Goal: Task Accomplishment & Management: Manage account settings

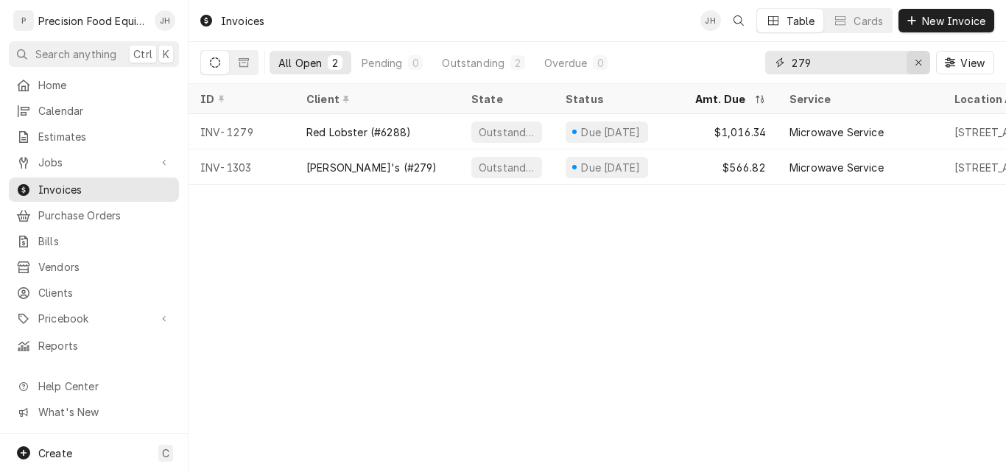
click at [916, 63] on icon "Erase input" at bounding box center [918, 62] width 8 height 10
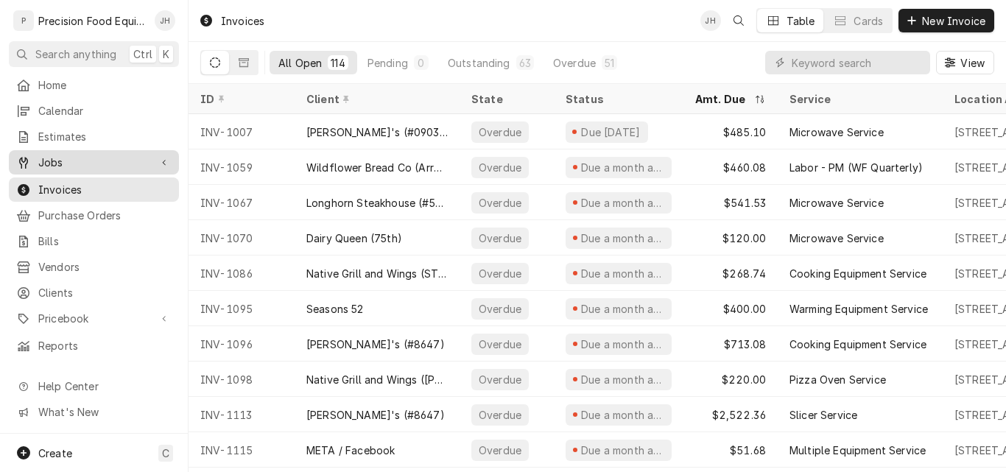
click at [75, 158] on span "Jobs" at bounding box center [93, 162] width 111 height 15
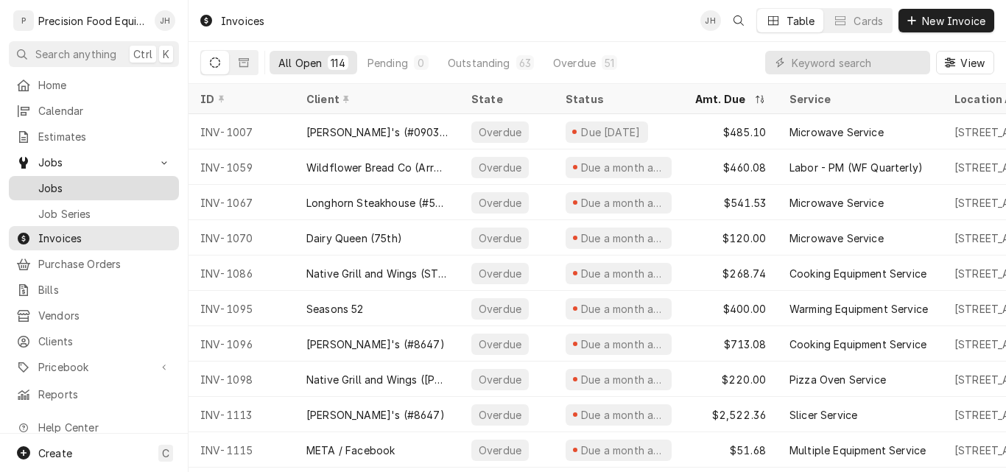
click at [71, 188] on span "Jobs" at bounding box center [104, 187] width 133 height 15
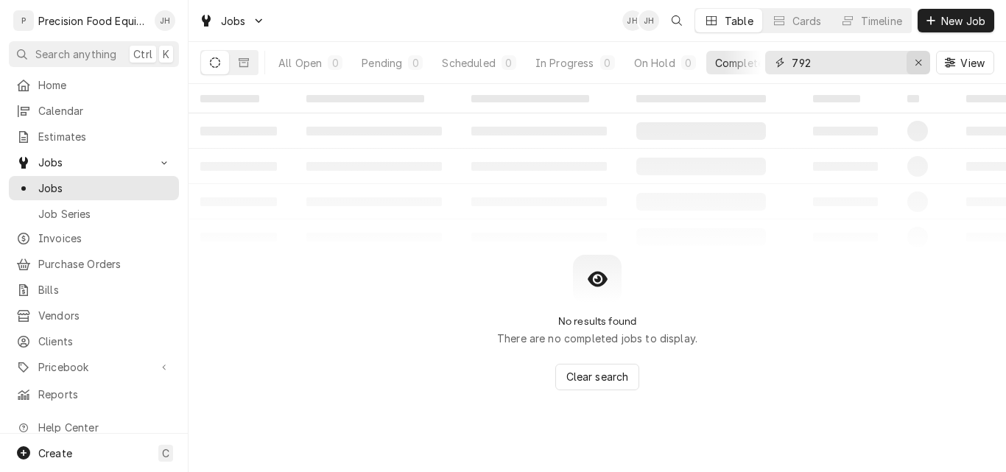
click at [919, 63] on icon "Erase input" at bounding box center [918, 62] width 8 height 10
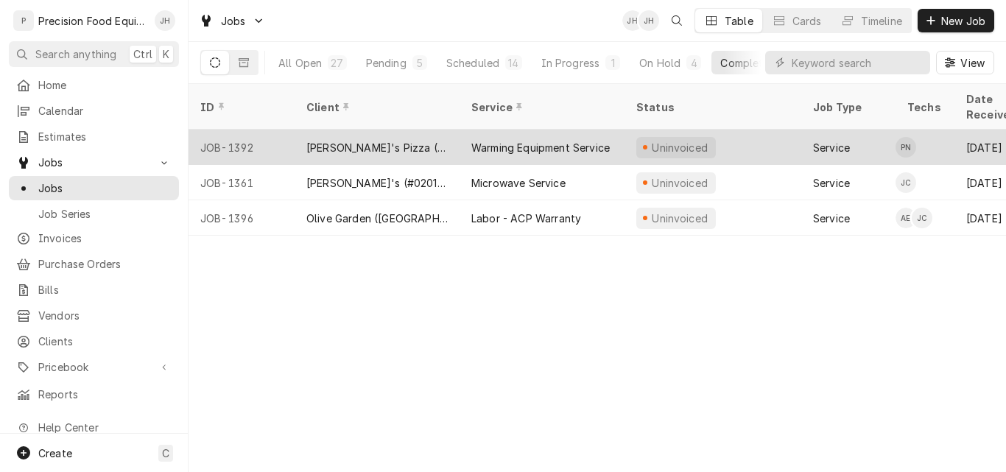
click at [479, 140] on div "Warming Equipment Service" at bounding box center [540, 147] width 138 height 15
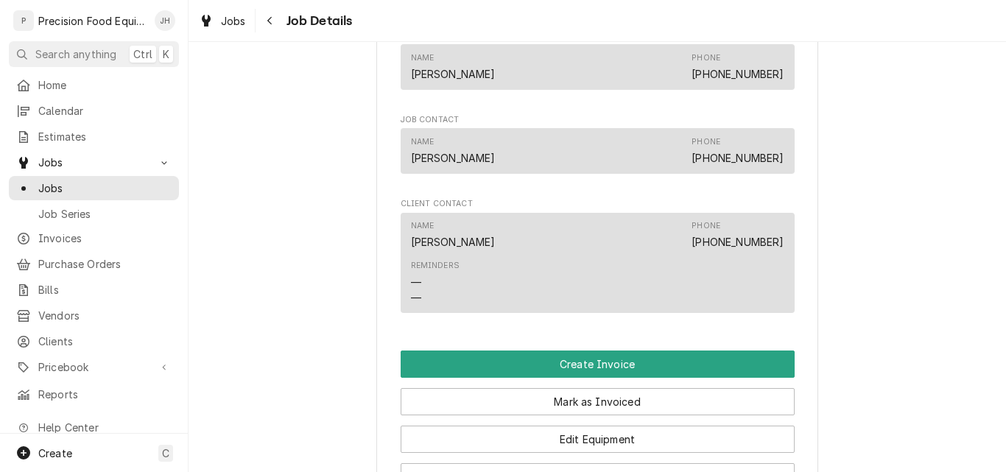
scroll to position [957, 0]
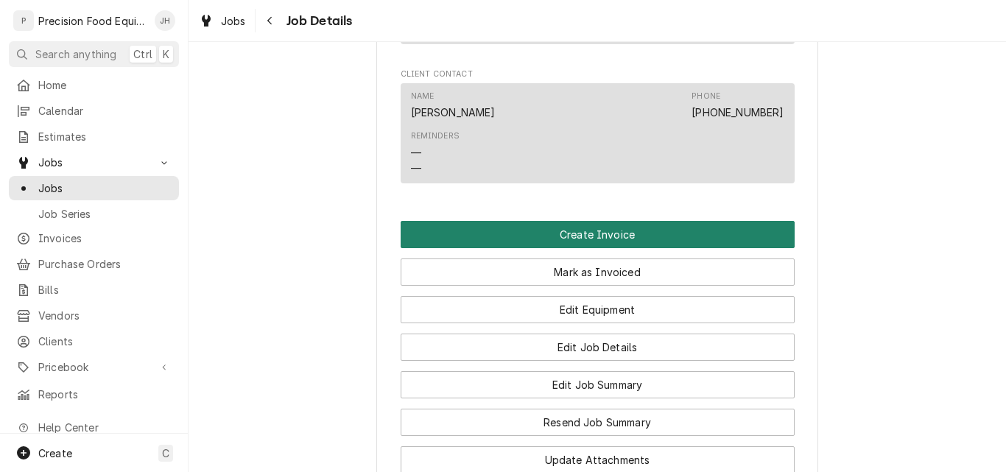
click at [585, 233] on button "Create Invoice" at bounding box center [598, 234] width 394 height 27
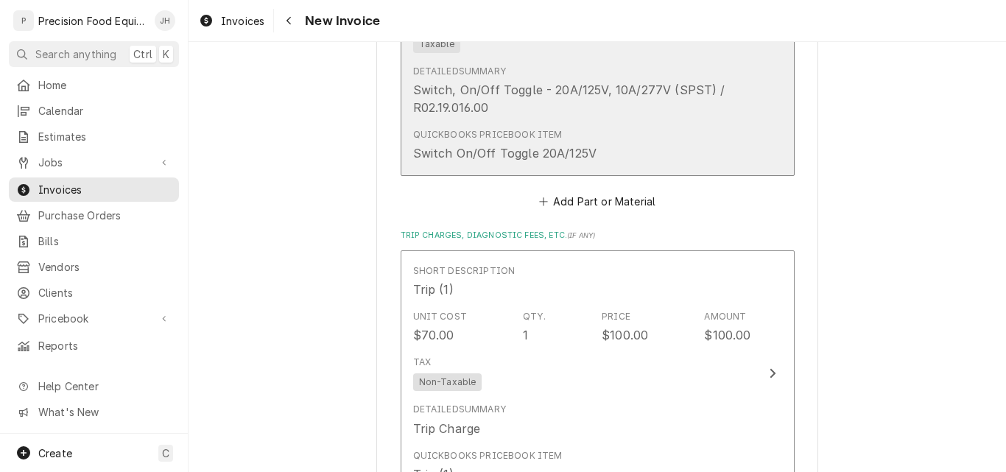
scroll to position [1546, 0]
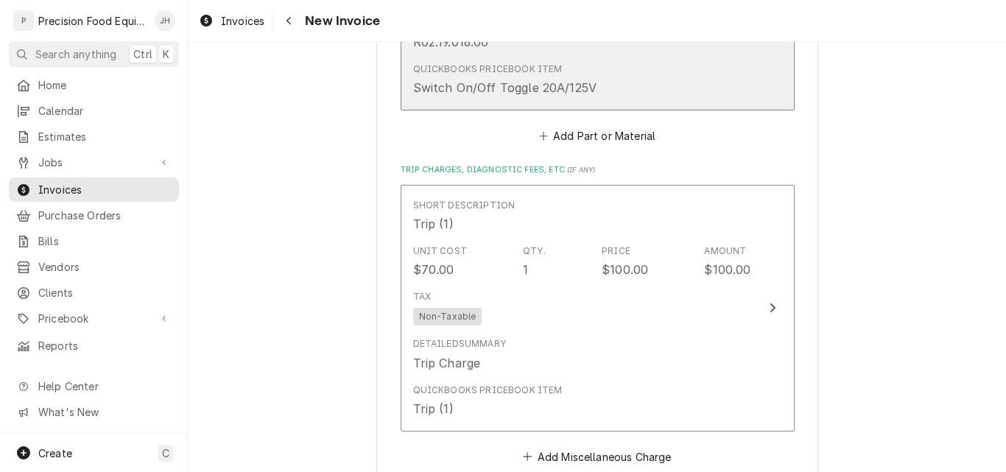
click at [641, 63] on div "QuickBooks PriceBook Item Switch On/Off Toggle 20A/125V" at bounding box center [582, 80] width 338 height 46
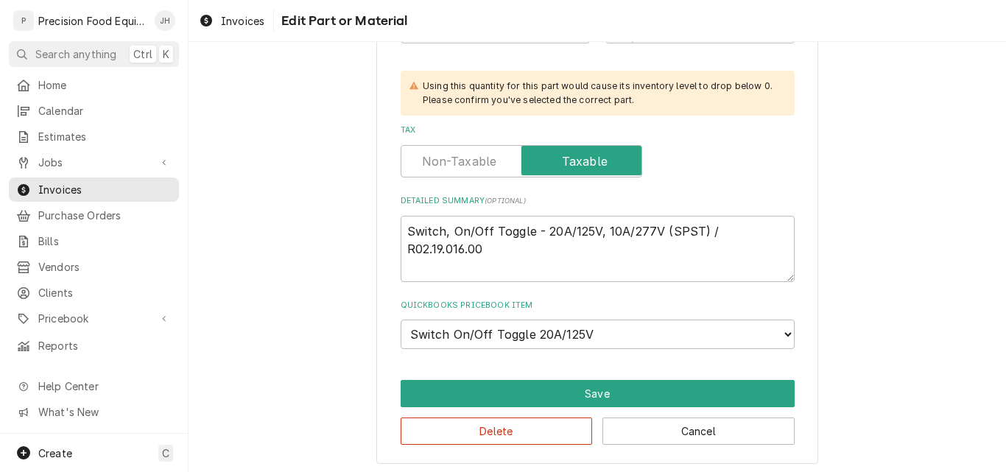
scroll to position [475, 0]
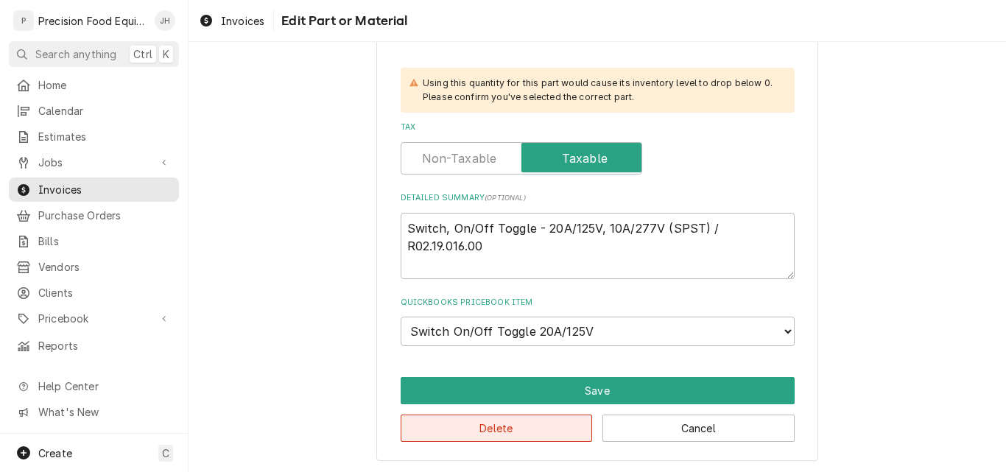
click at [496, 427] on button "Delete" at bounding box center [497, 427] width 192 height 27
type textarea "x"
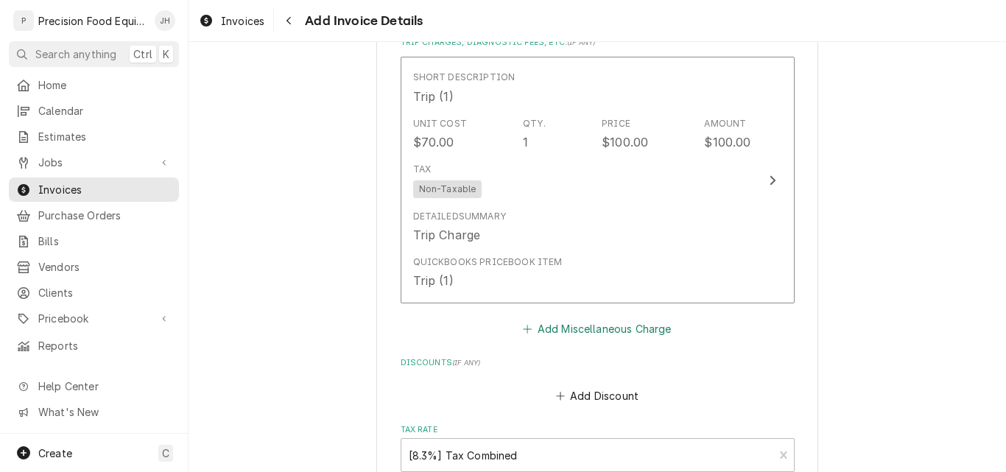
scroll to position [1234, 0]
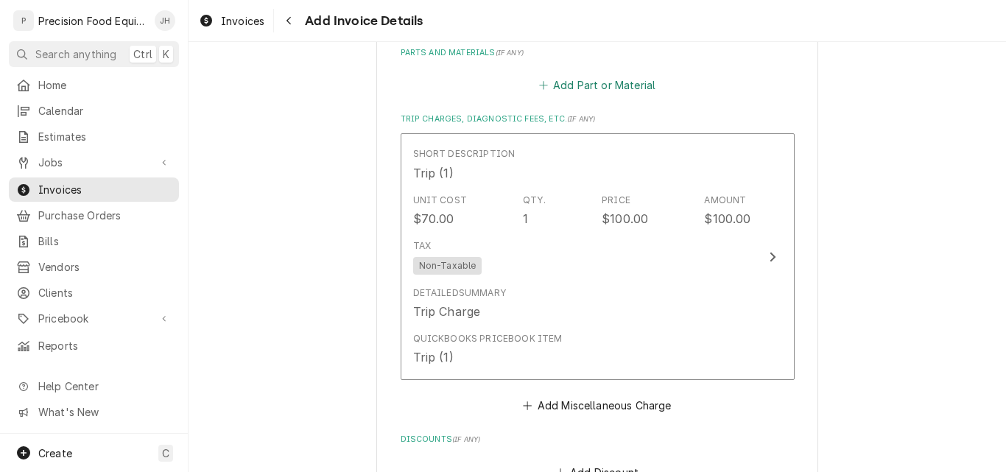
click at [608, 76] on button "Add Part or Material" at bounding box center [596, 85] width 121 height 21
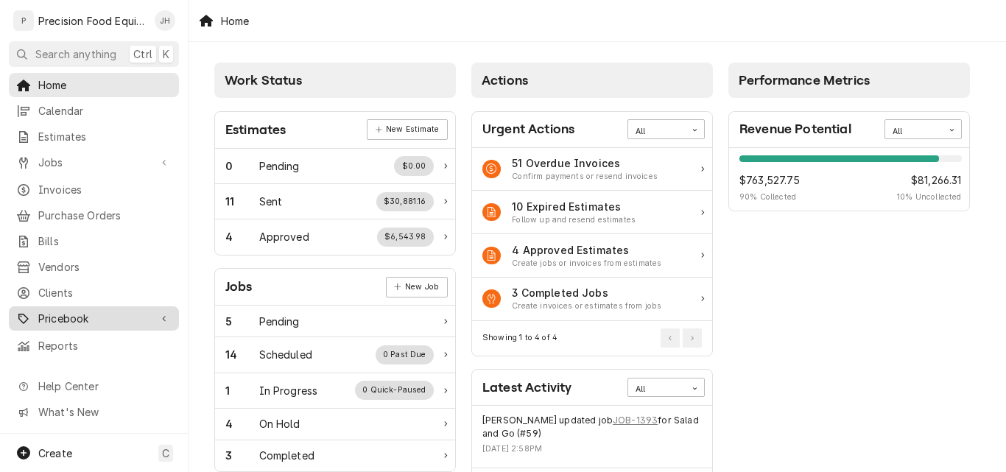
click at [66, 314] on span "Pricebook" at bounding box center [93, 318] width 111 height 15
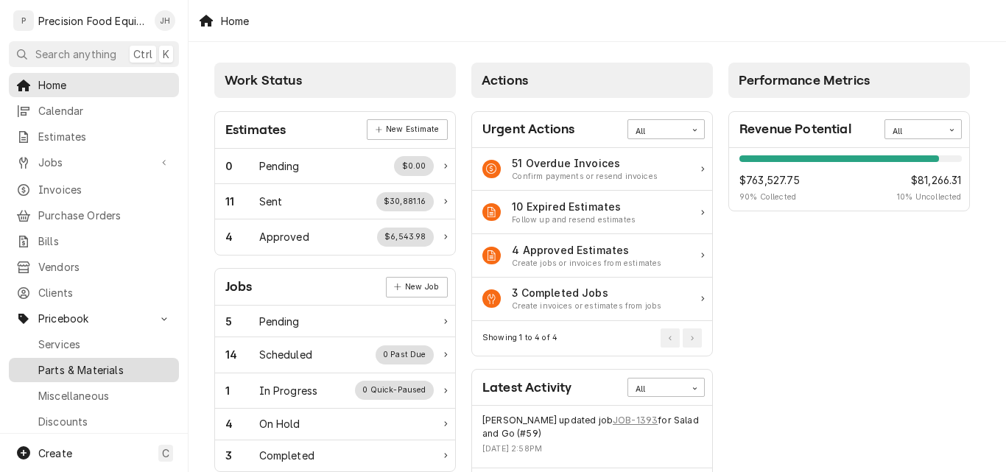
click at [56, 362] on span "Parts & Materials" at bounding box center [104, 369] width 133 height 15
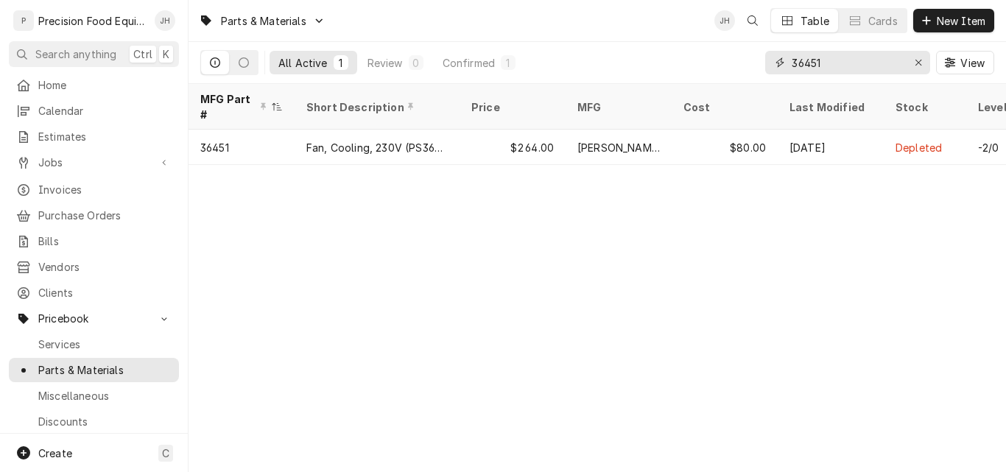
drag, startPoint x: 843, startPoint y: 63, endPoint x: 735, endPoint y: 71, distance: 108.6
click at [735, 71] on div "All Active 1 Review 0 Confirmed 1 36451 View" at bounding box center [597, 62] width 794 height 41
type input "42-1010"
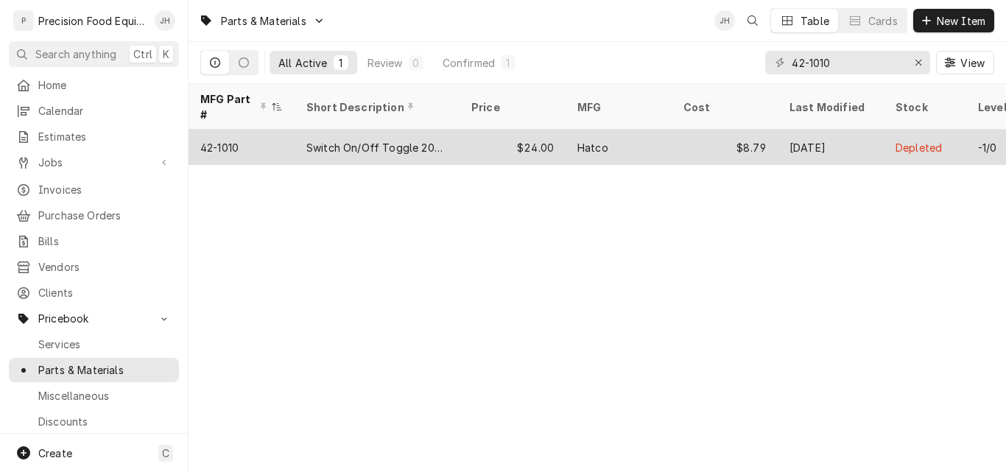
click at [679, 130] on div "$8.79" at bounding box center [724, 147] width 106 height 35
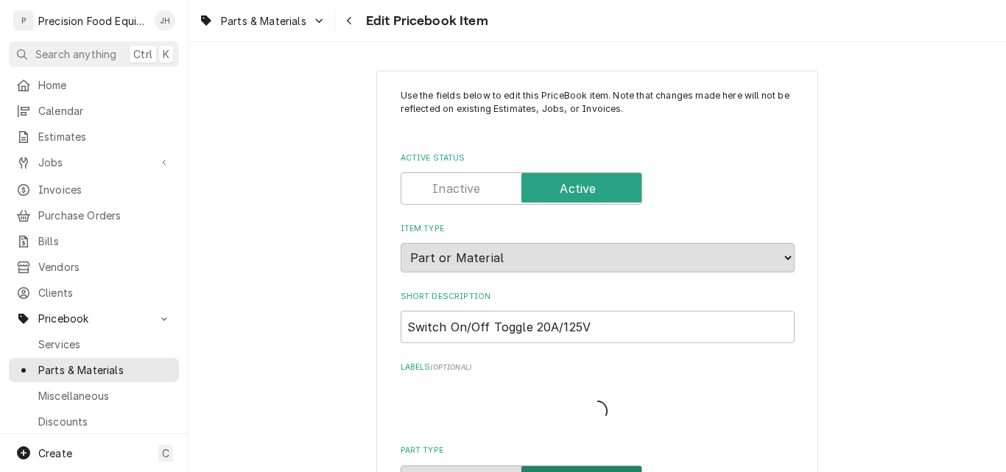
type textarea "x"
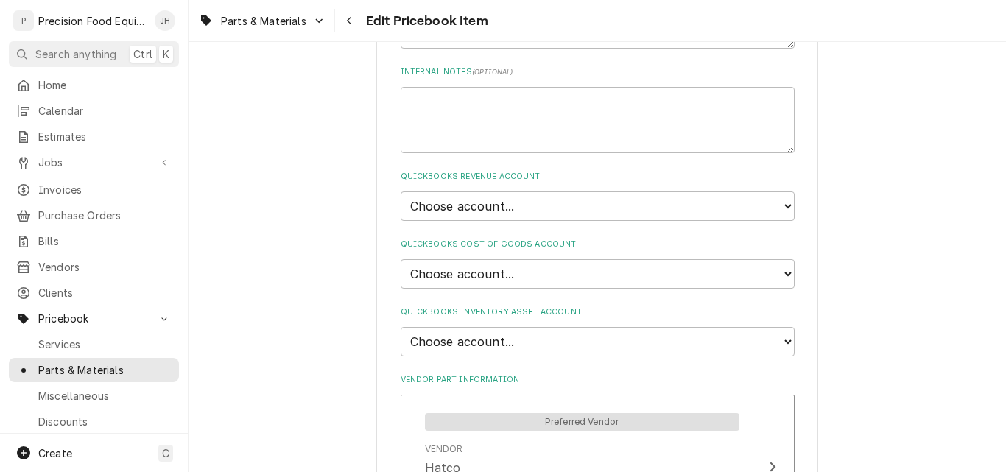
scroll to position [883, 0]
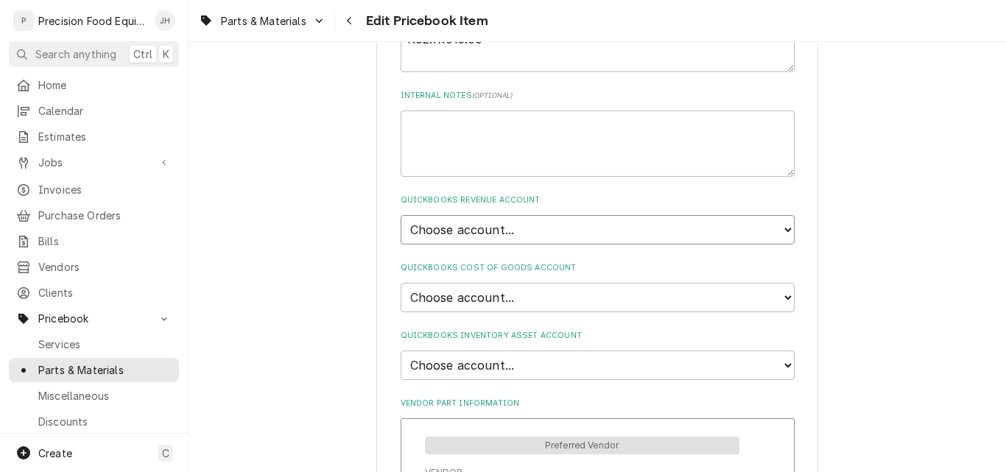
click at [633, 227] on select "Choose account... Discount Income Misc Income Non taxable issues 46600: Parts a…" at bounding box center [598, 229] width 394 height 29
select select "8000000A-1210141275"
click at [401, 215] on select "Choose account... Discount Income Misc Income Non taxable issues 46600: Parts a…" at bounding box center [598, 229] width 394 height 29
type textarea "x"
click at [551, 300] on select "Choose account... Loss Expense Loss Expense 11/3/2014 Loss Expense 11/4/2014 Co…" at bounding box center [598, 297] width 394 height 29
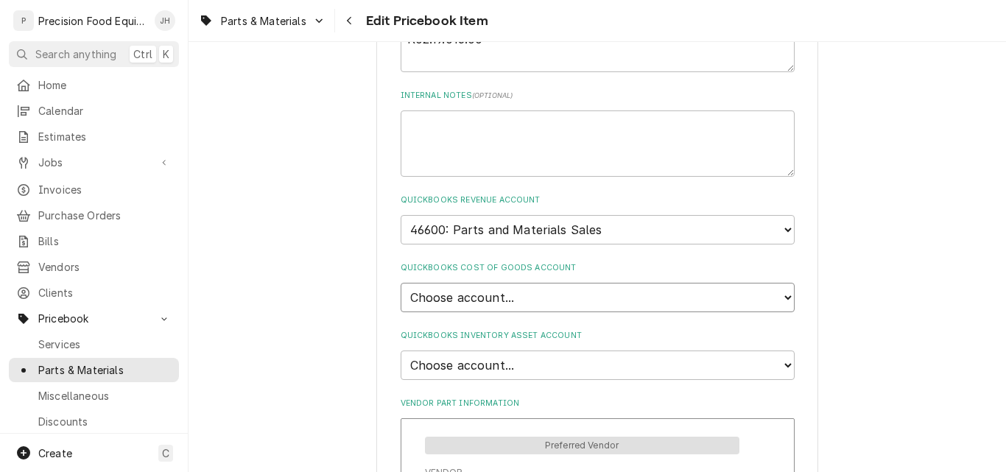
select select "80000023-1210145225"
click at [401, 283] on select "Choose account... Loss Expense Loss Expense 11/3/2014 Loss Expense 11/4/2014 Co…" at bounding box center [598, 297] width 394 height 29
type textarea "x"
click at [527, 369] on select "Choose account... Undeposited Funds Inventory Asset Payroll Asset" at bounding box center [598, 364] width 394 height 29
select select "80000022-1210145225"
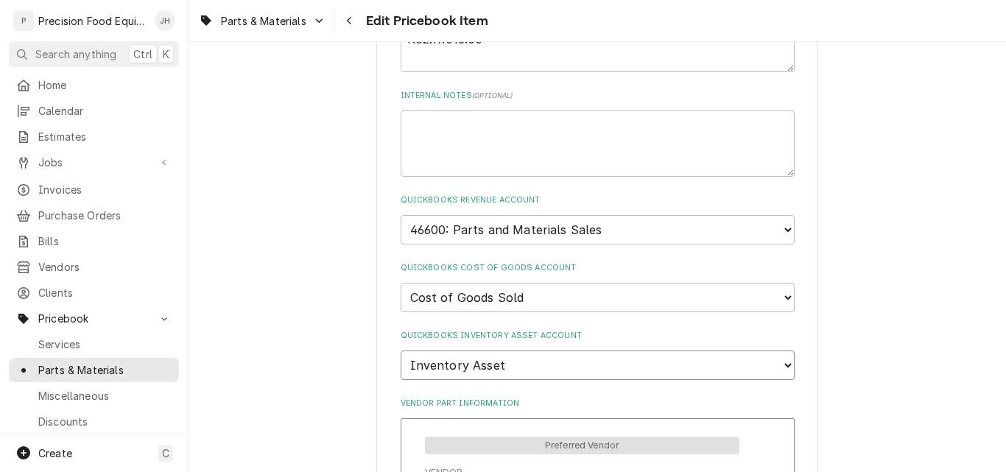
click at [401, 350] on select "Choose account... Undeposited Funds Inventory Asset Payroll Asset" at bounding box center [598, 364] width 394 height 29
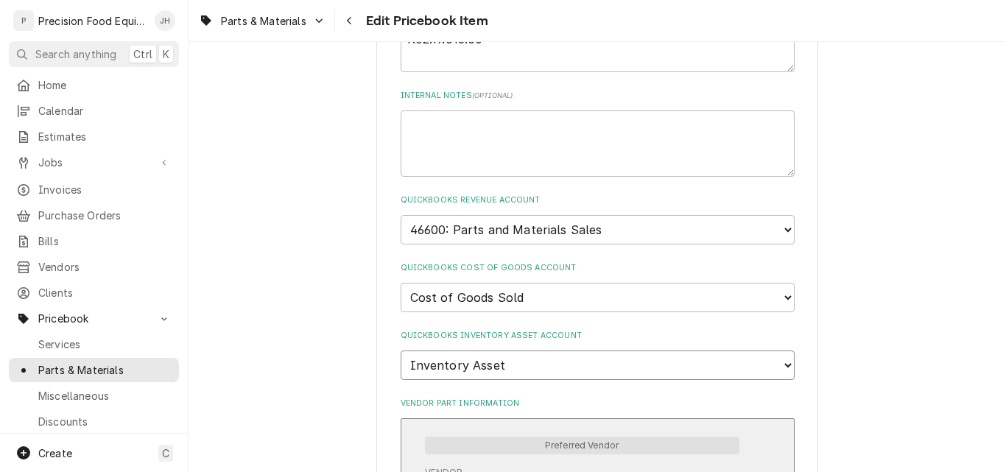
type textarea "x"
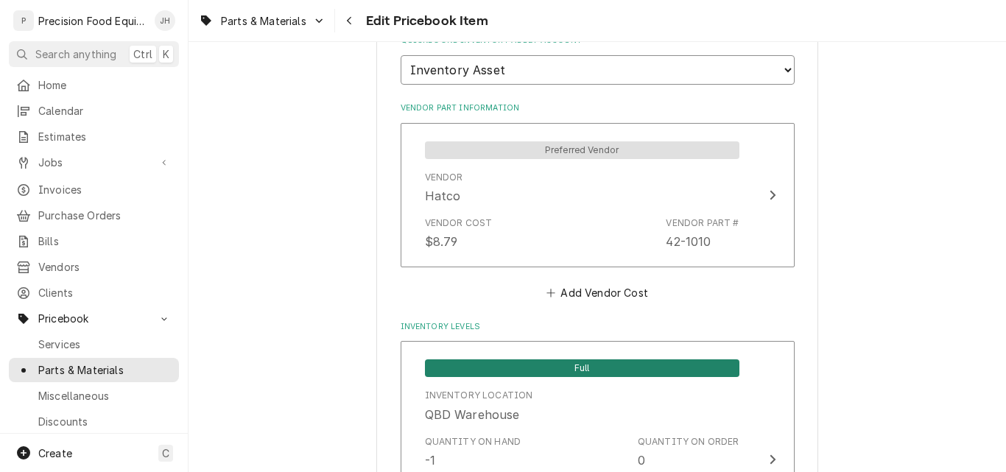
scroll to position [1252, 0]
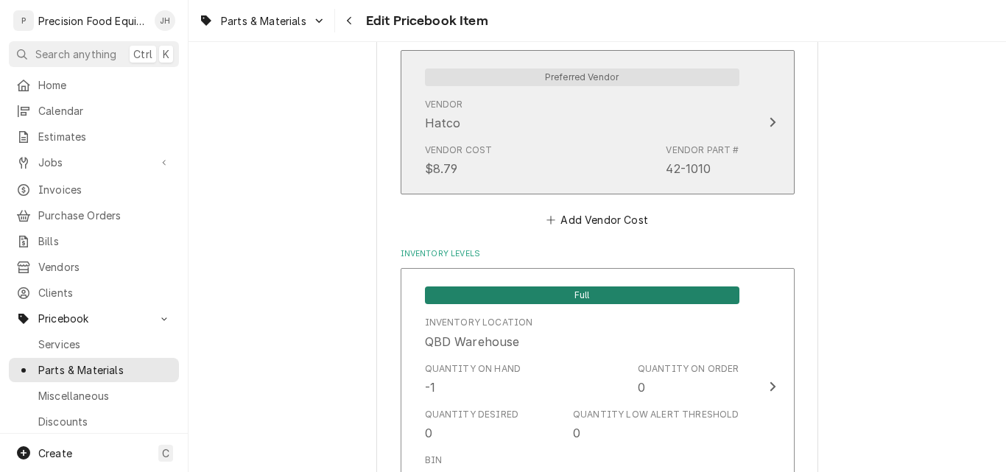
click at [615, 135] on div "Vendor Hatco" at bounding box center [582, 115] width 314 height 46
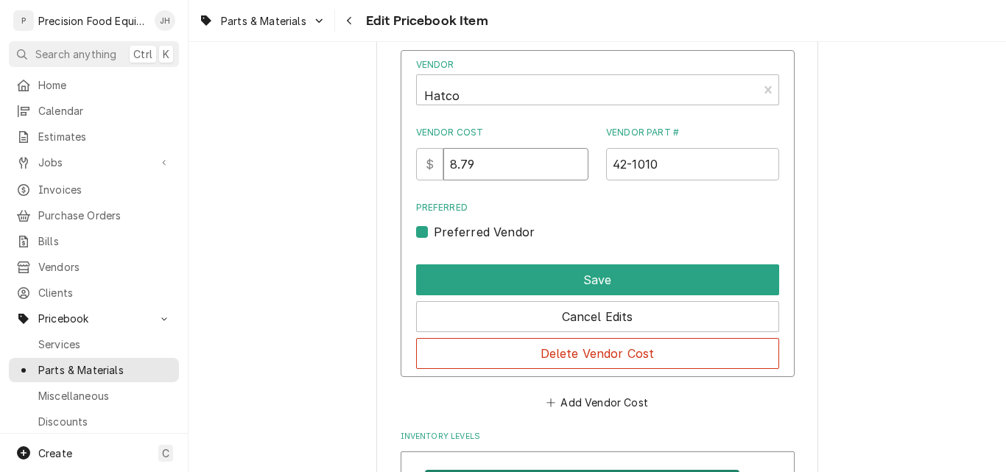
drag, startPoint x: 521, startPoint y: 166, endPoint x: 374, endPoint y: 166, distance: 147.2
type input "52.46"
type textarea "x"
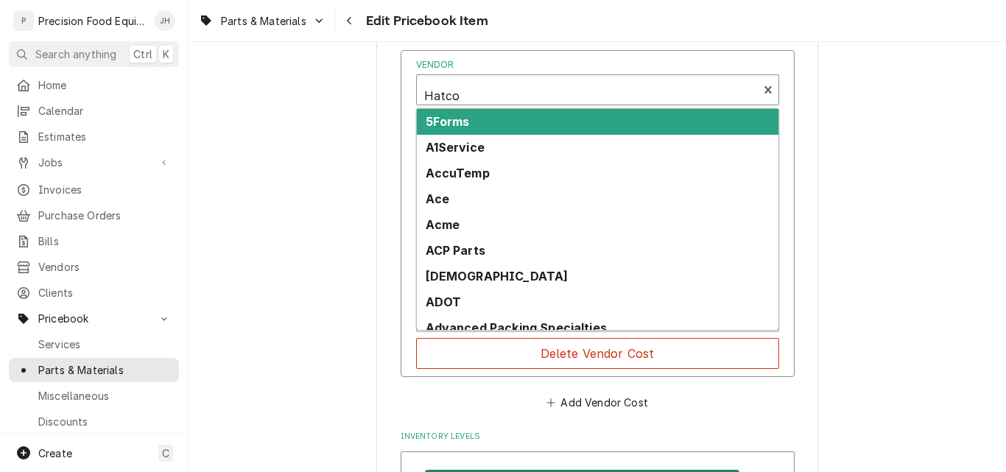
click at [493, 88] on div "Vendor" at bounding box center [587, 95] width 326 height 35
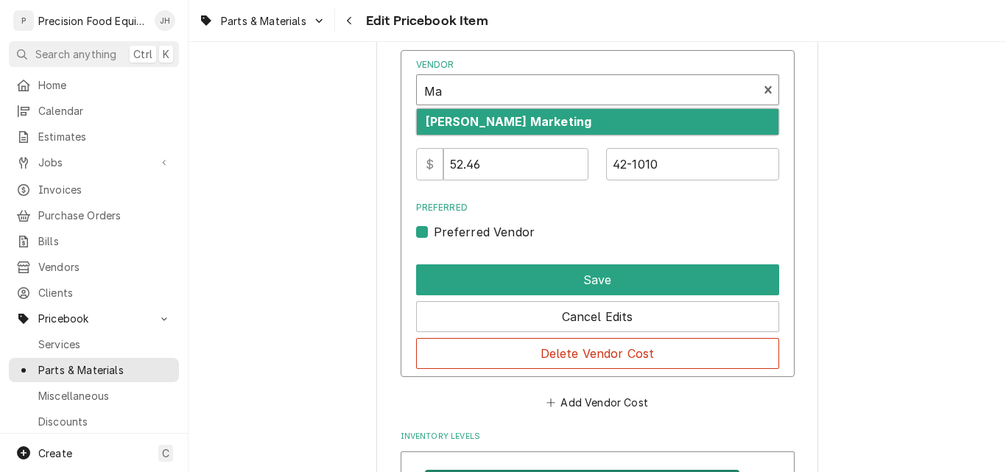
type input "M"
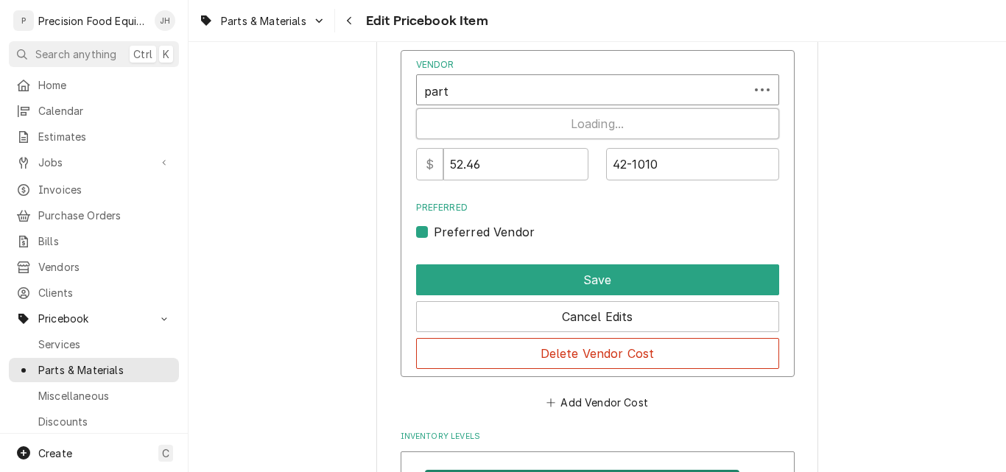
type input "parts"
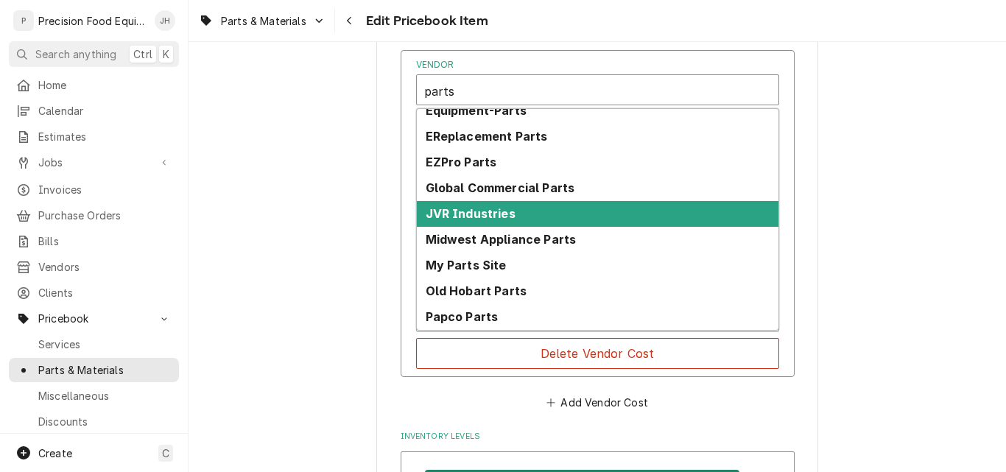
scroll to position [294, 0]
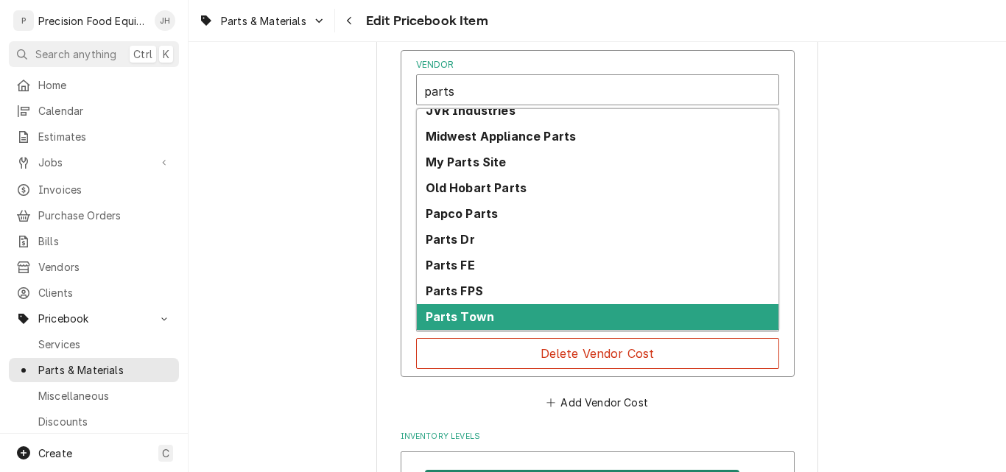
click at [517, 320] on div "Parts Town" at bounding box center [597, 317] width 361 height 26
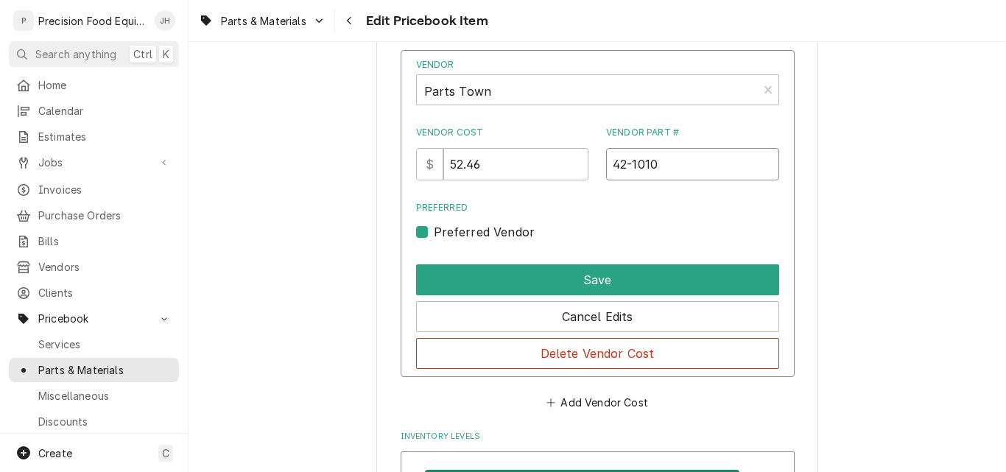
drag, startPoint x: 666, startPoint y: 172, endPoint x: 550, endPoint y: 162, distance: 116.7
click at [550, 162] on div "Vendor Cost $ 52.46 Vendor Part # 42-1010" at bounding box center [597, 153] width 363 height 54
paste input "10-5022"
type input "10-5022"
drag, startPoint x: 514, startPoint y: 172, endPoint x: 367, endPoint y: 185, distance: 147.8
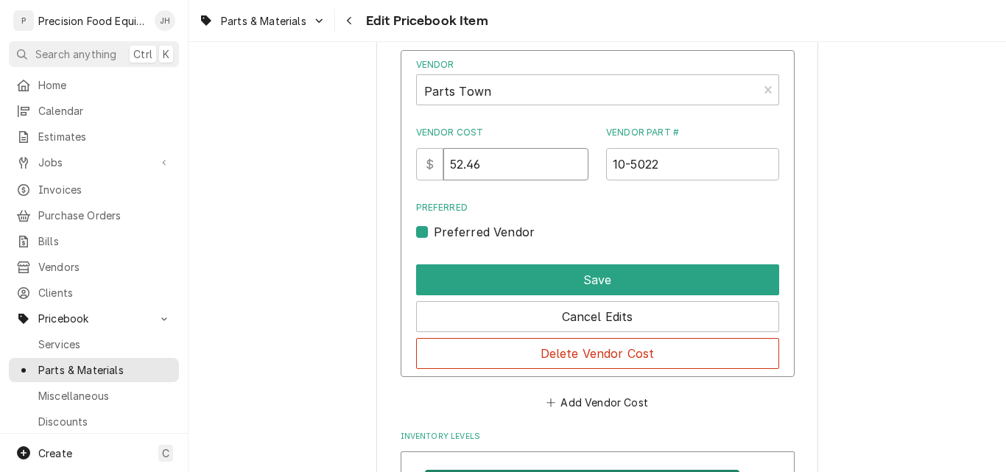
type input "40.64"
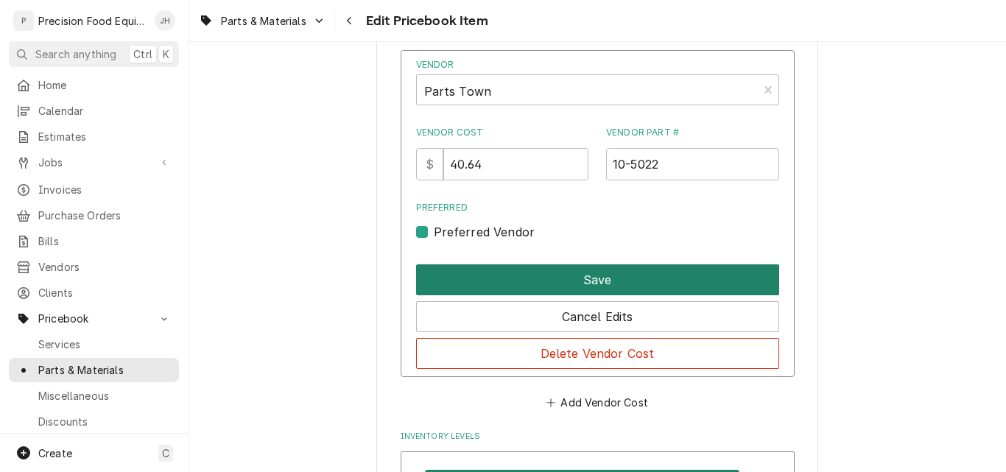
click at [610, 284] on button "Save" at bounding box center [597, 279] width 363 height 31
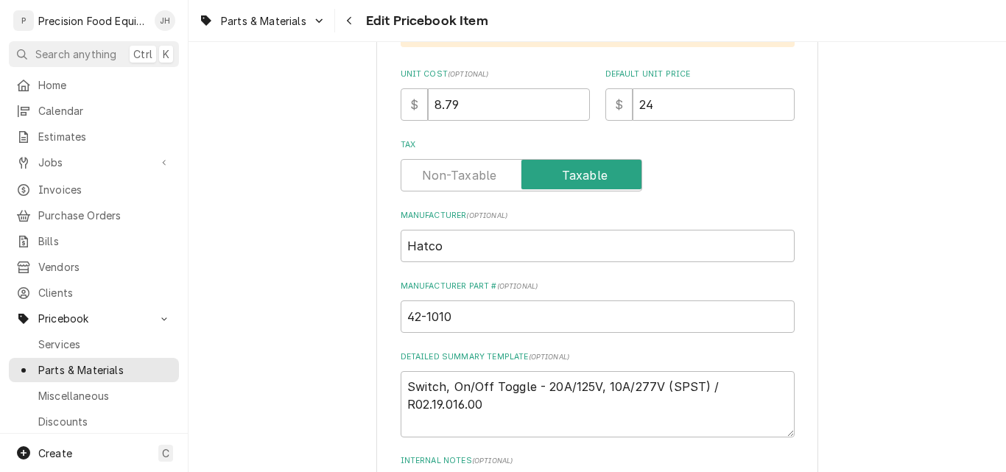
scroll to position [515, 0]
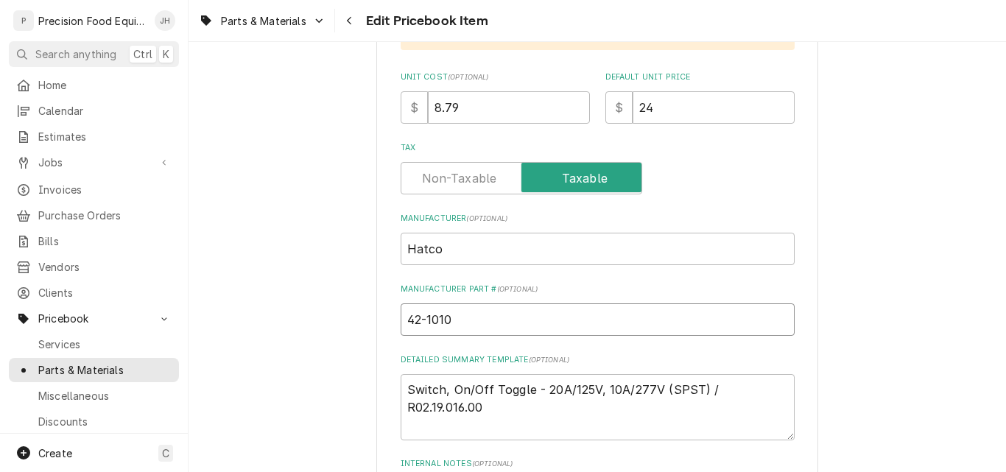
drag, startPoint x: 415, startPoint y: 324, endPoint x: 334, endPoint y: 324, distance: 81.7
paste input "10-5022"
type textarea "x"
type input "10-5022"
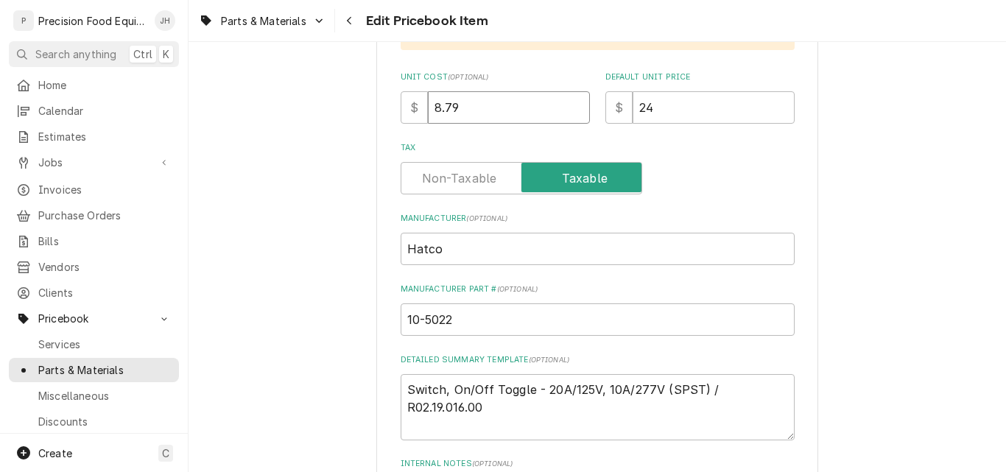
drag, startPoint x: 472, startPoint y: 112, endPoint x: 298, endPoint y: 112, distance: 173.7
type input "40"
type textarea "x"
type input "40.6"
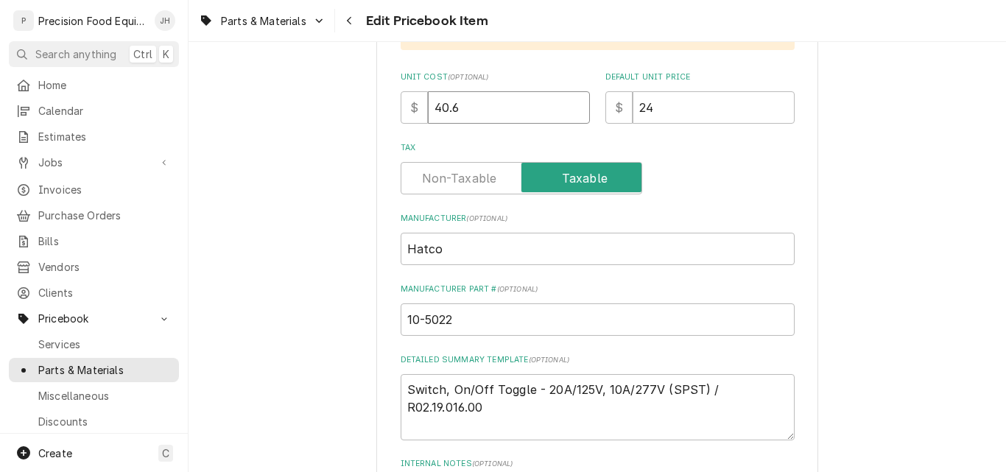
type textarea "x"
type input "40.64"
type textarea "x"
type input "8"
type textarea "x"
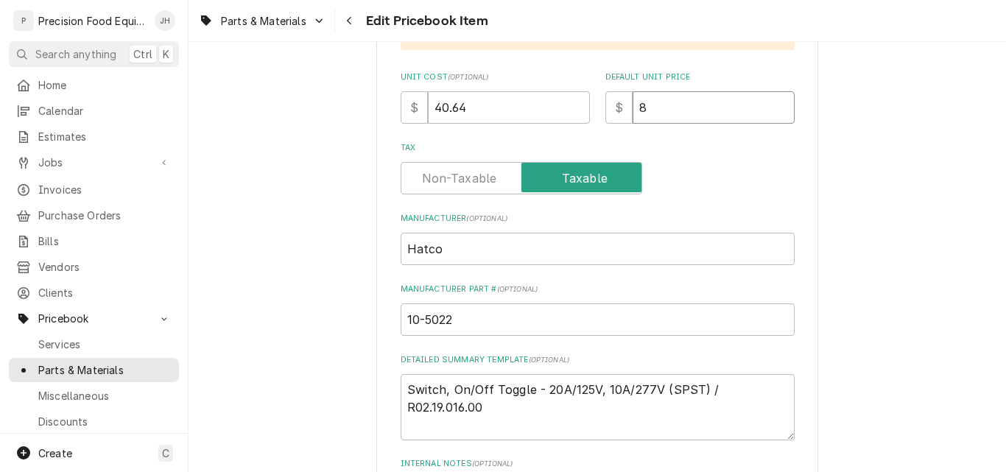
type input "81"
type textarea "x"
type input "81.9"
type textarea "x"
type input "81.95"
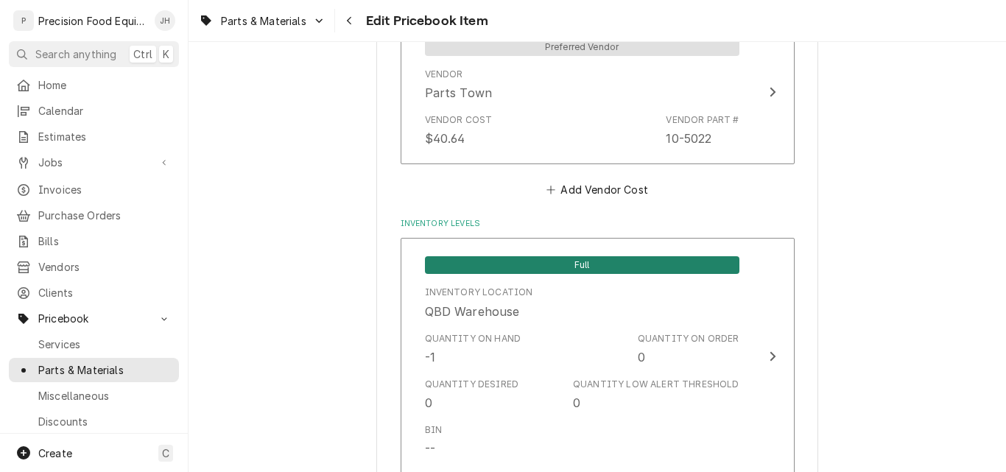
scroll to position [1546, 0]
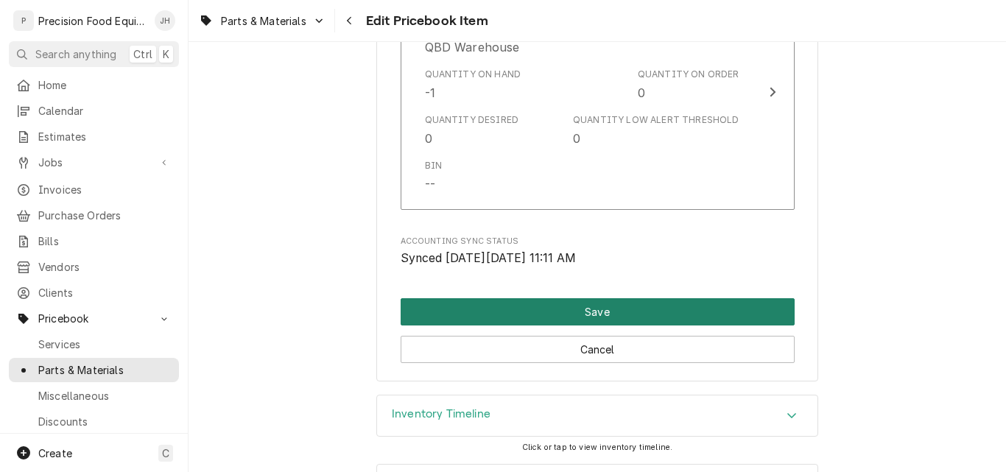
click at [596, 303] on button "Save" at bounding box center [598, 311] width 394 height 27
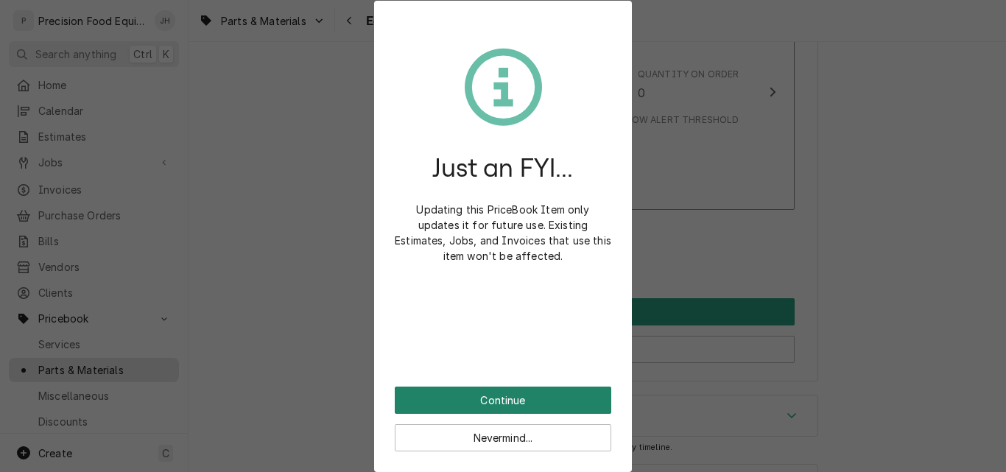
click at [507, 406] on button "Continue" at bounding box center [503, 400] width 216 height 27
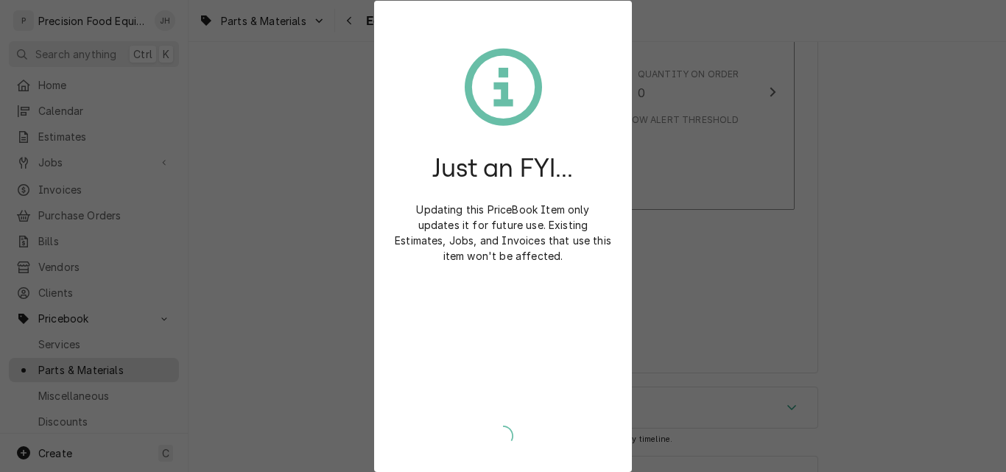
type textarea "x"
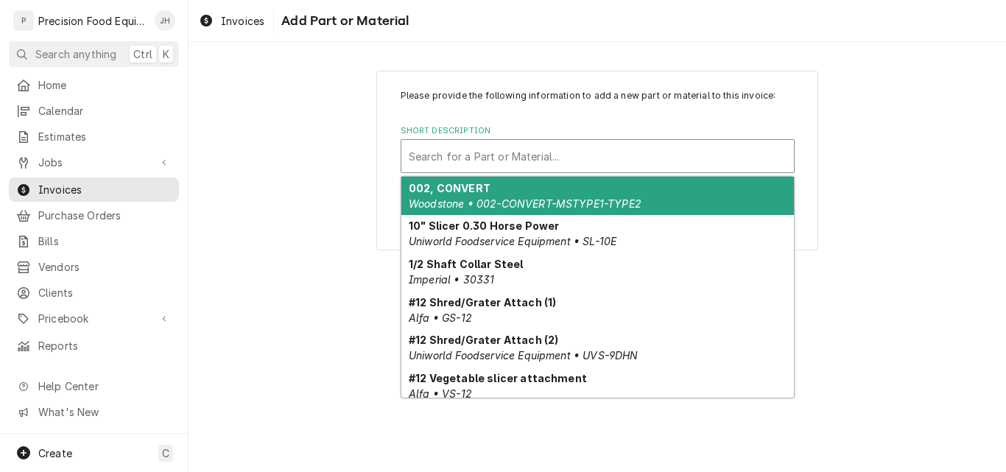
click at [477, 156] on div "Short Description" at bounding box center [598, 156] width 378 height 27
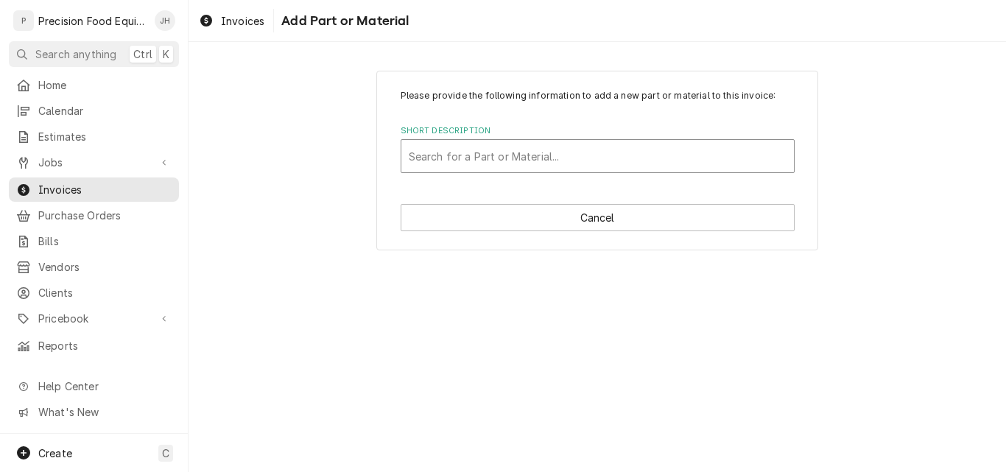
click at [448, 160] on div "Short Description" at bounding box center [598, 156] width 378 height 27
type input "10-5022"
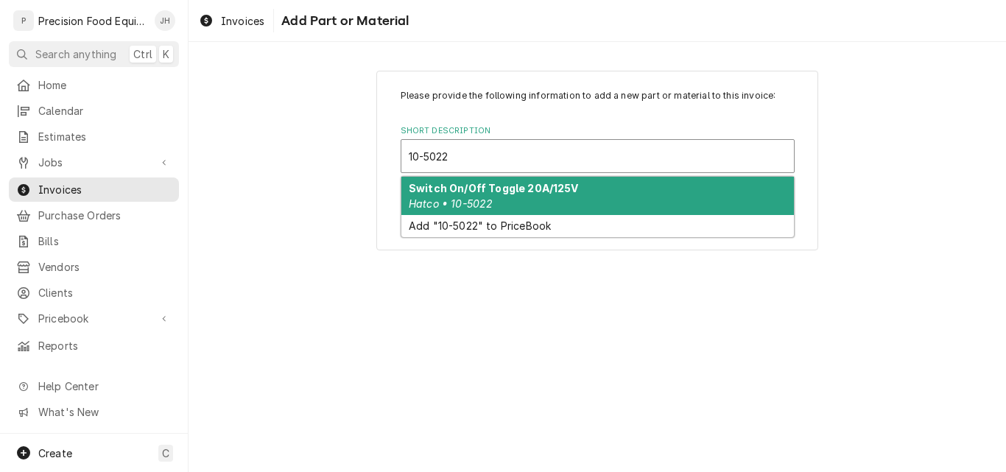
click at [583, 194] on div "Switch On/Off Toggle 20A/125V Hatco • 10-5022" at bounding box center [597, 196] width 392 height 38
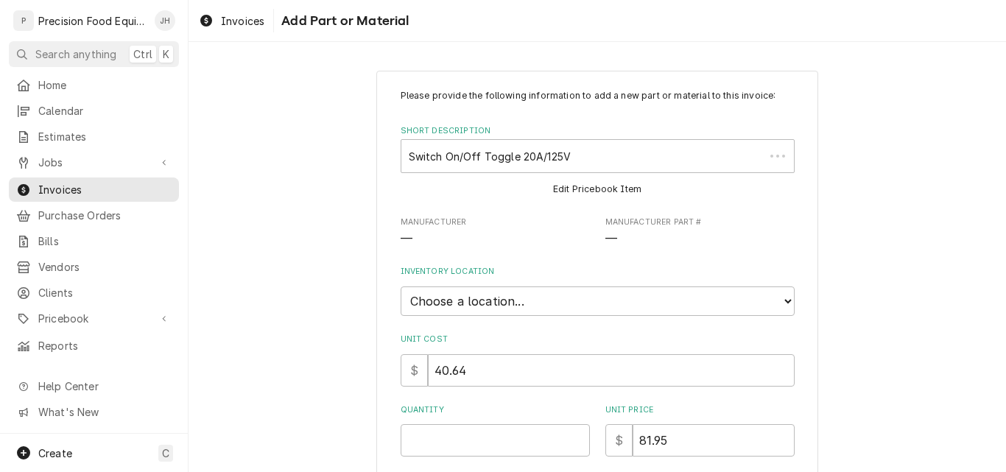
type textarea "x"
click at [562, 303] on select "Choose a location... QBD Warehouse" at bounding box center [598, 300] width 394 height 29
select select "417"
click at [401, 286] on select "Choose a location... QBD Warehouse" at bounding box center [598, 300] width 394 height 29
type textarea "x"
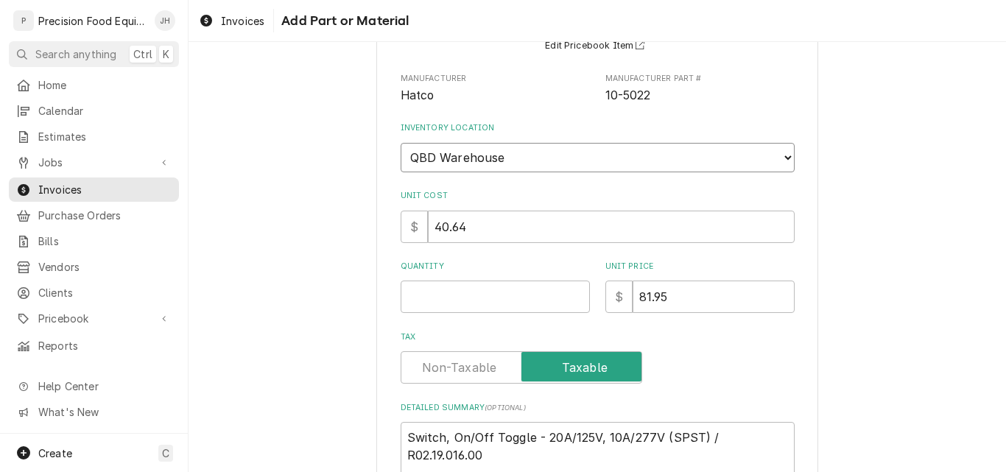
scroll to position [147, 0]
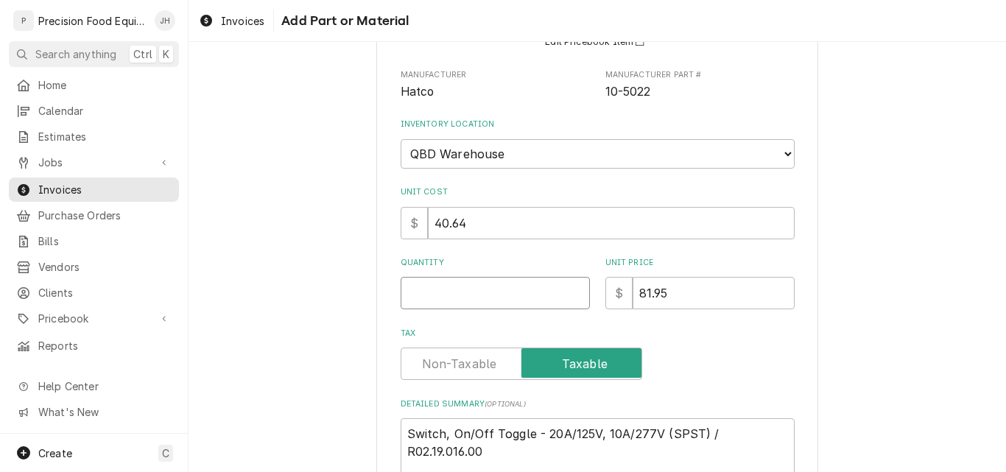
click at [451, 291] on input "Quantity" at bounding box center [495, 293] width 189 height 32
type input "1"
type textarea "x"
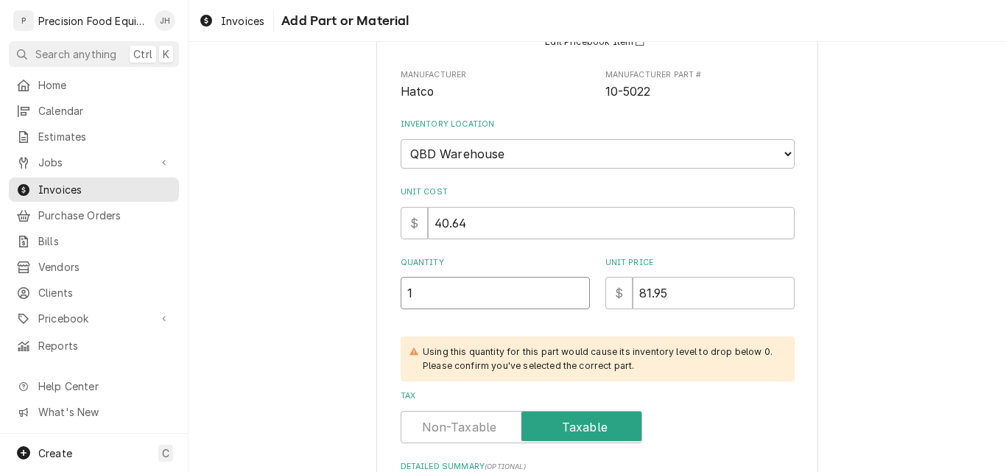
type input "1"
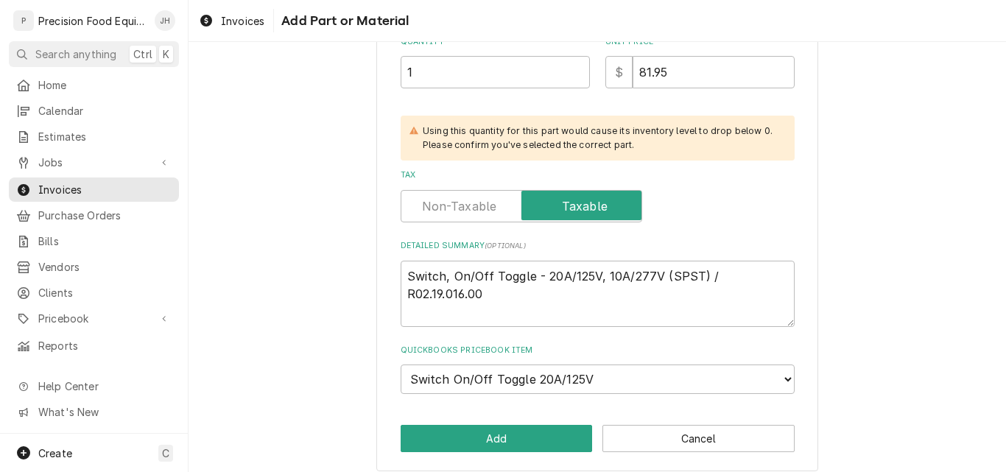
scroll to position [380, 0]
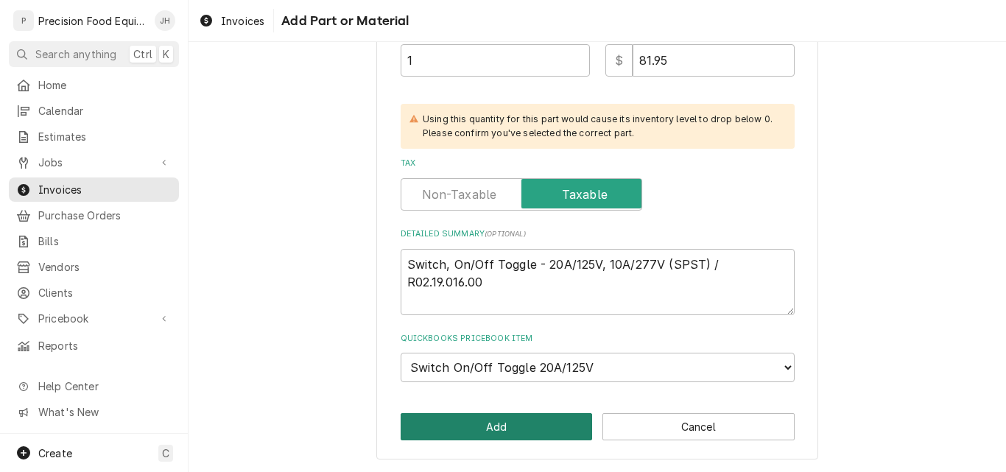
click at [515, 423] on button "Add" at bounding box center [497, 426] width 192 height 27
type textarea "x"
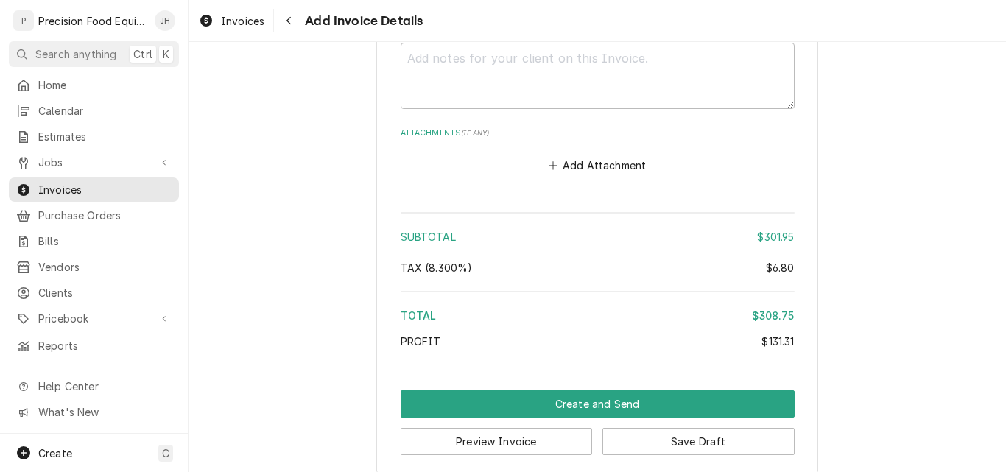
scroll to position [2181, 0]
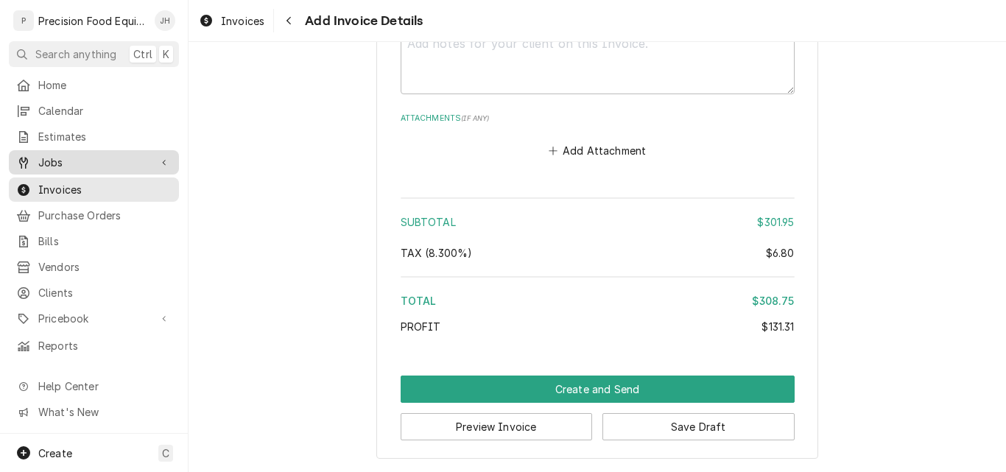
click at [60, 159] on span "Jobs" at bounding box center [93, 162] width 111 height 15
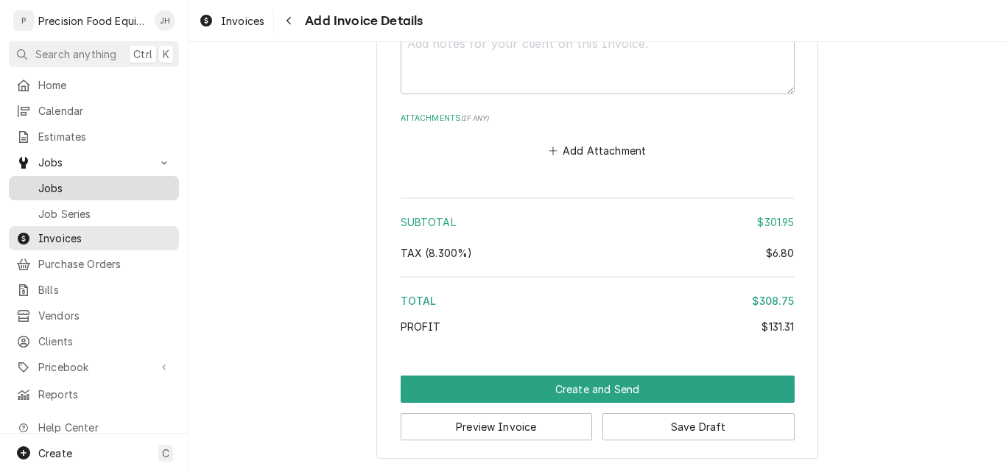
click at [88, 181] on span "Jobs" at bounding box center [104, 187] width 133 height 15
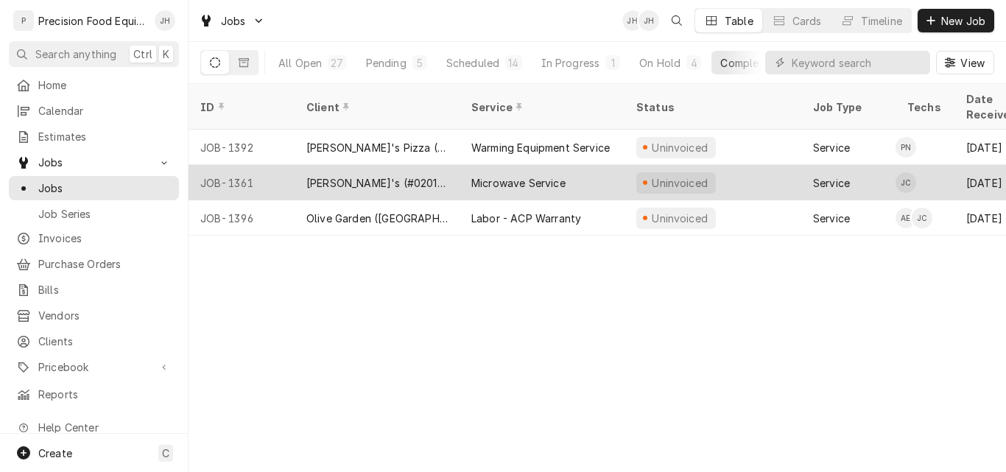
click at [420, 165] on div "[PERSON_NAME]'s (#02017)" at bounding box center [376, 182] width 165 height 35
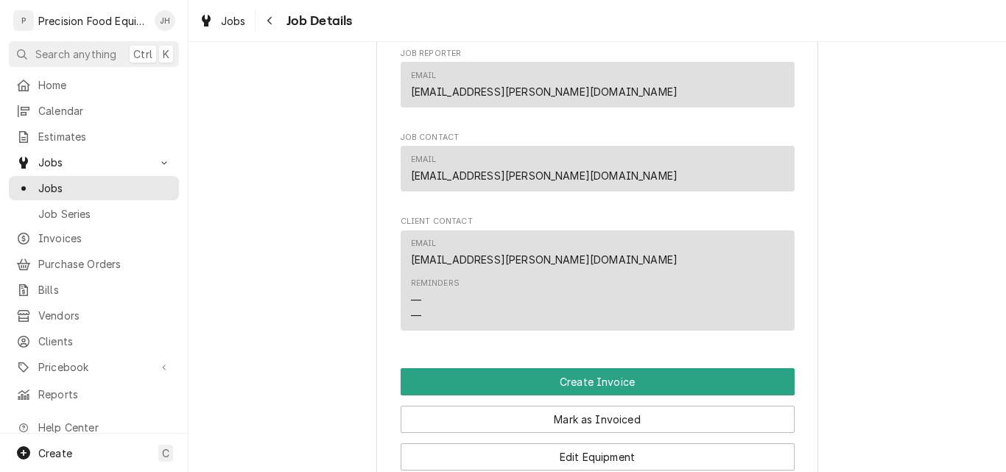
scroll to position [1031, 0]
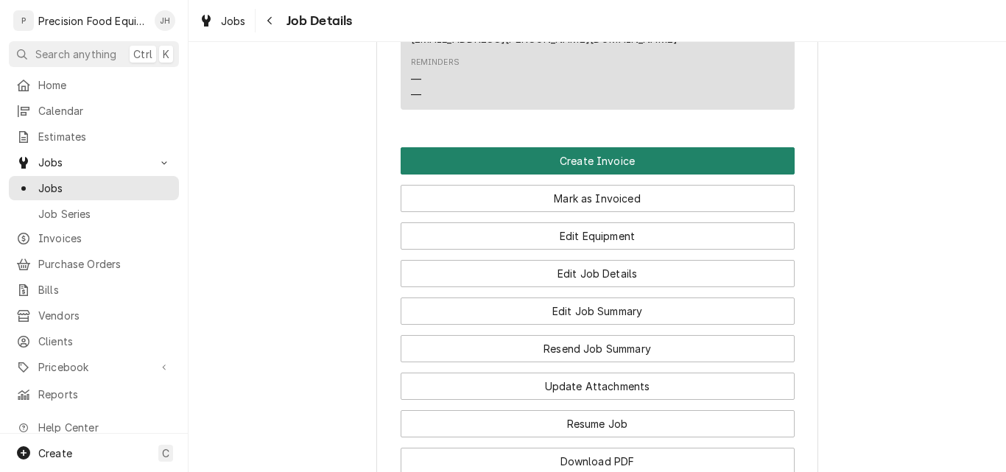
click at [593, 174] on button "Create Invoice" at bounding box center [598, 160] width 394 height 27
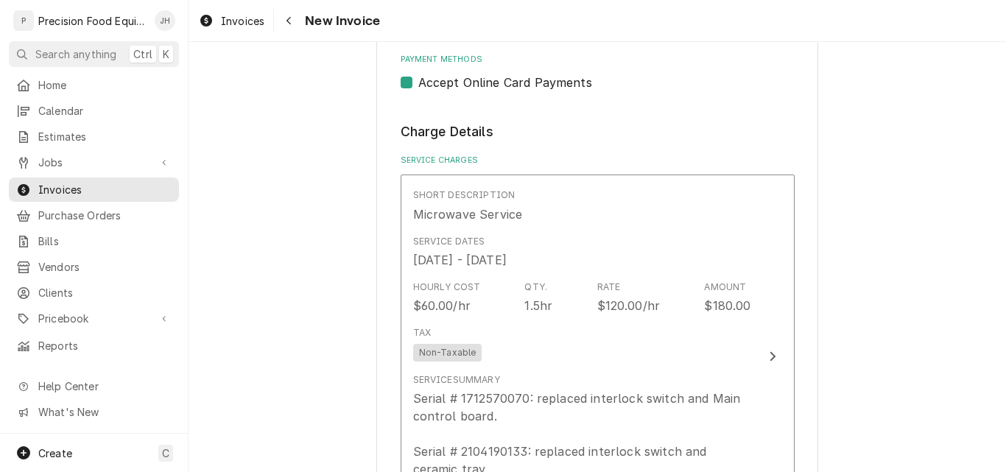
scroll to position [957, 0]
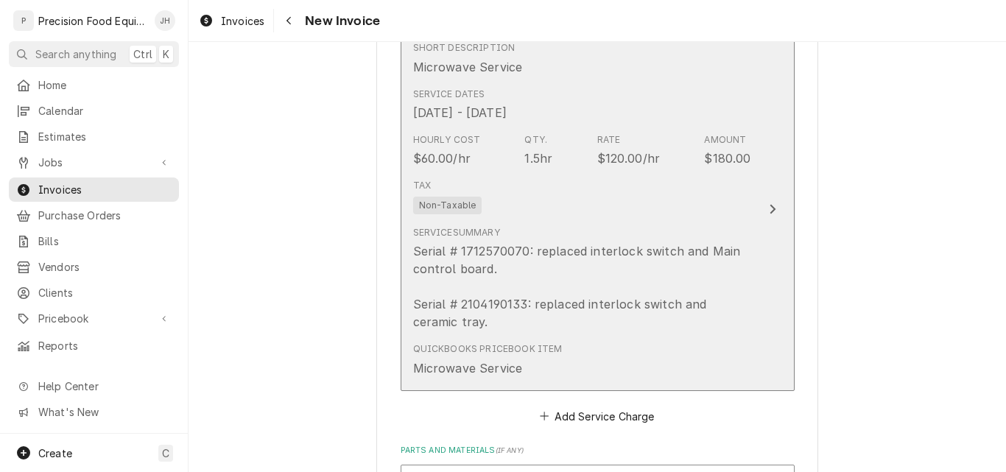
click at [616, 197] on div "Tax Non-Taxable" at bounding box center [582, 196] width 338 height 47
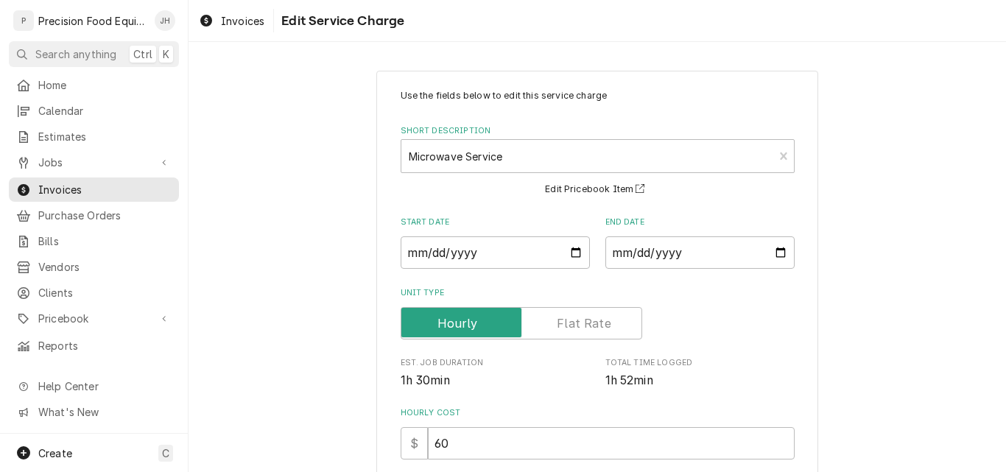
scroll to position [147, 0]
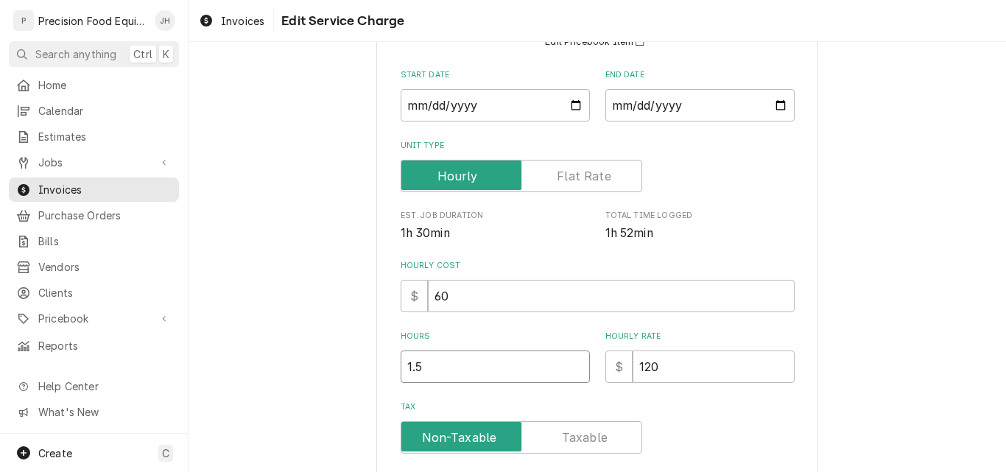
drag, startPoint x: 463, startPoint y: 368, endPoint x: 341, endPoint y: 368, distance: 122.2
click at [341, 368] on div "Use the fields below to edit this service charge Short Description Microwave Se…" at bounding box center [596, 340] width 817 height 861
type textarea "x"
type input "2"
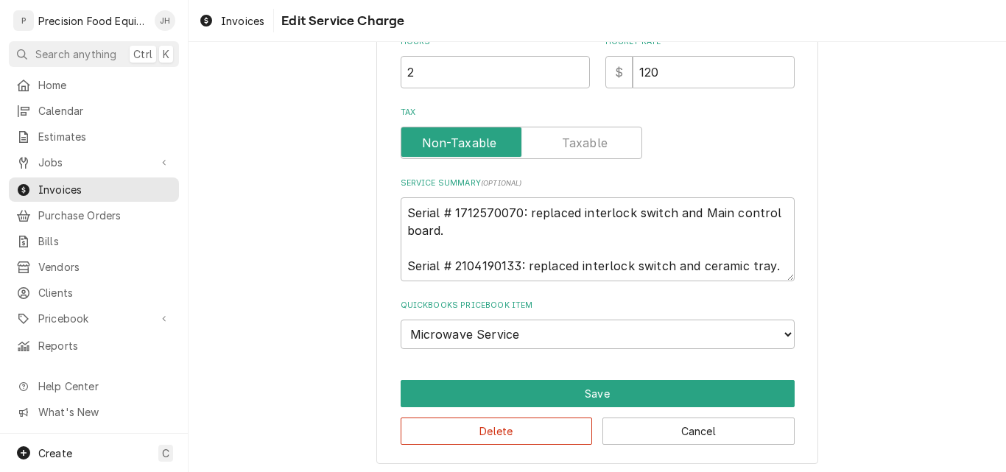
scroll to position [446, 0]
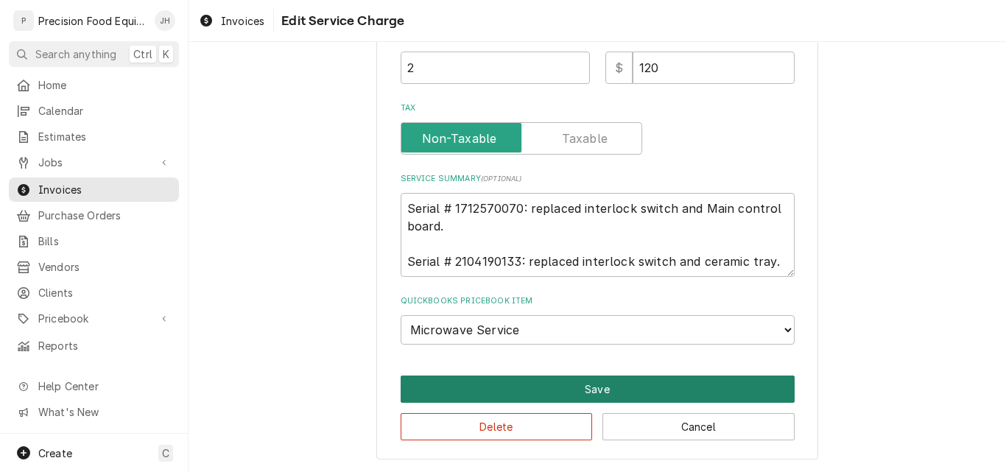
click at [612, 387] on button "Save" at bounding box center [598, 388] width 394 height 27
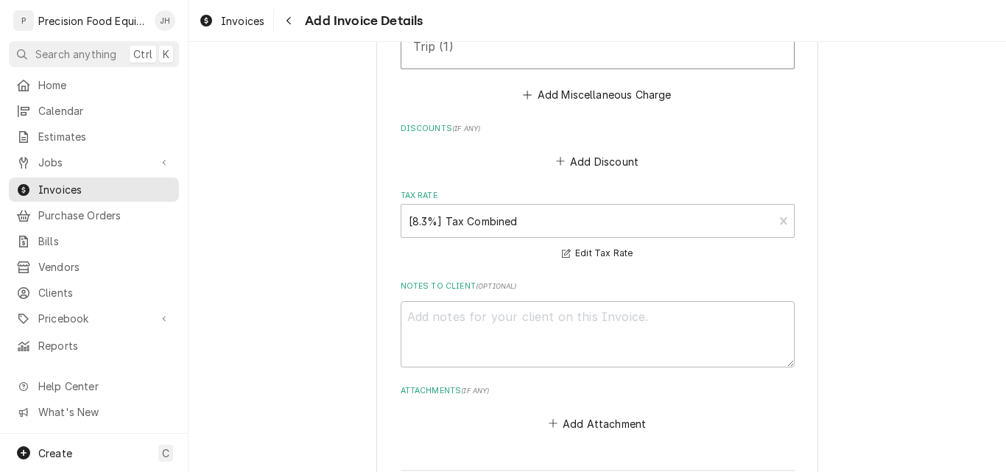
scroll to position [2927, 0]
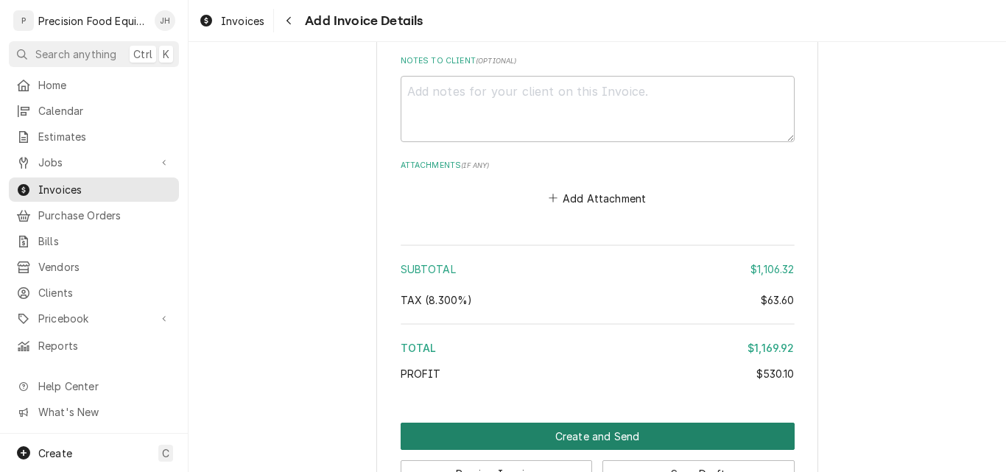
click at [594, 432] on button "Create and Send" at bounding box center [598, 436] width 394 height 27
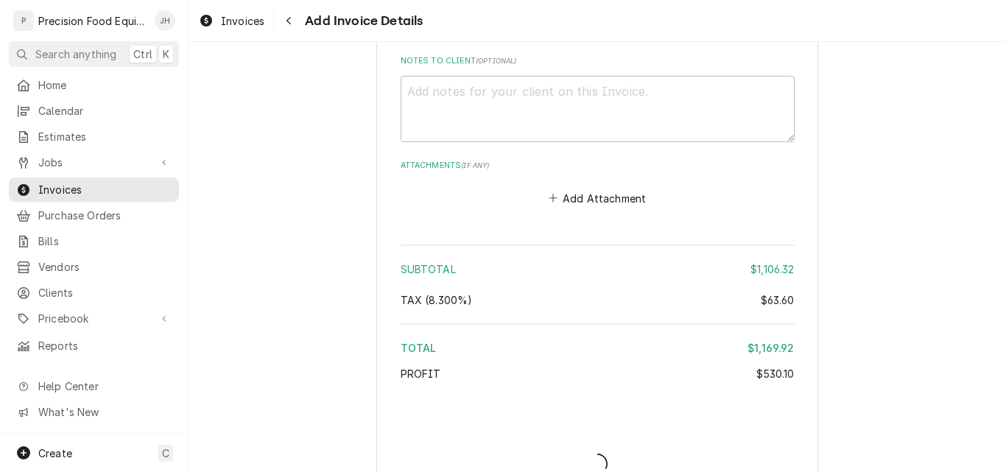
type textarea "x"
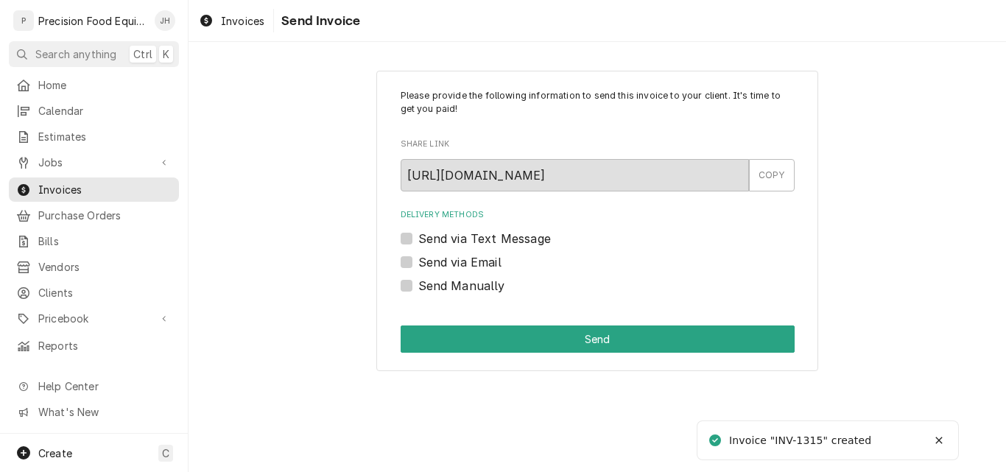
click at [451, 258] on label "Send via Email" at bounding box center [459, 262] width 83 height 18
click at [451, 258] on input "Send via Email" at bounding box center [615, 269] width 394 height 32
checkbox input "true"
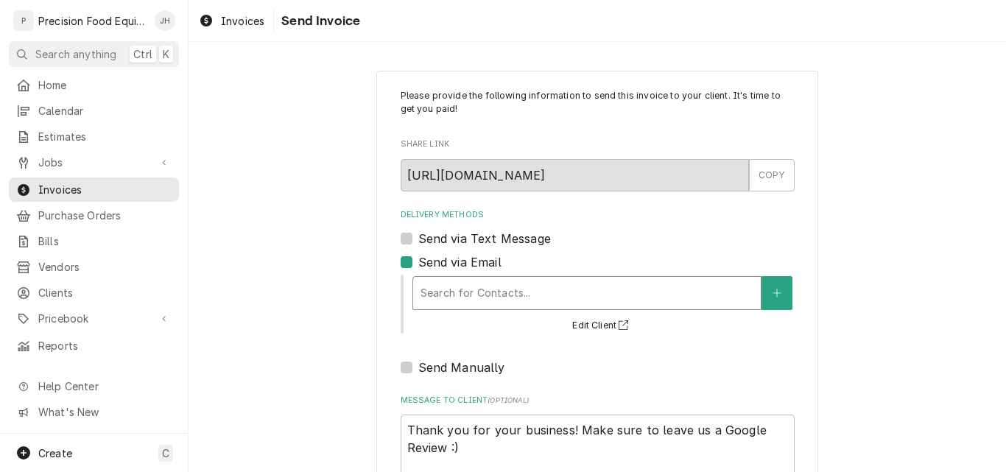
click at [482, 297] on div "Delivery Methods" at bounding box center [586, 293] width 333 height 27
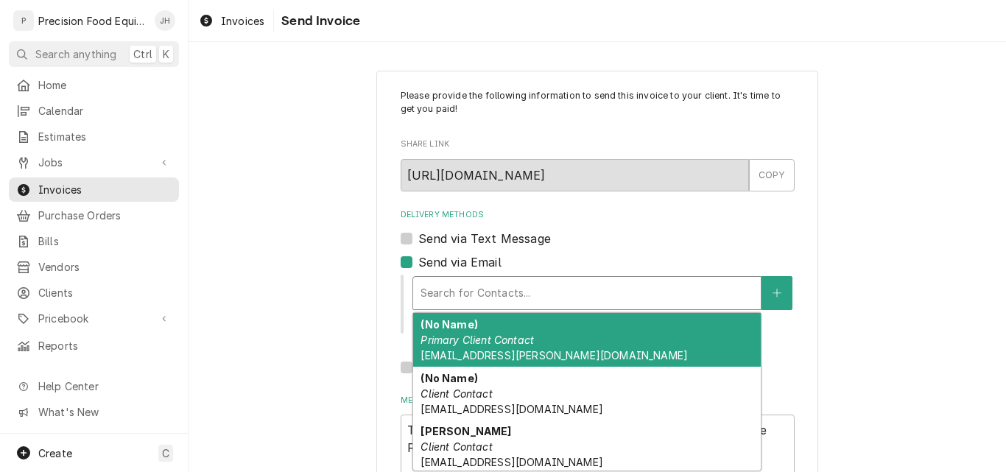
click at [539, 348] on div "(No Name) Primary Client Contact [EMAIL_ADDRESS][PERSON_NAME][DOMAIN_NAME]" at bounding box center [586, 340] width 347 height 54
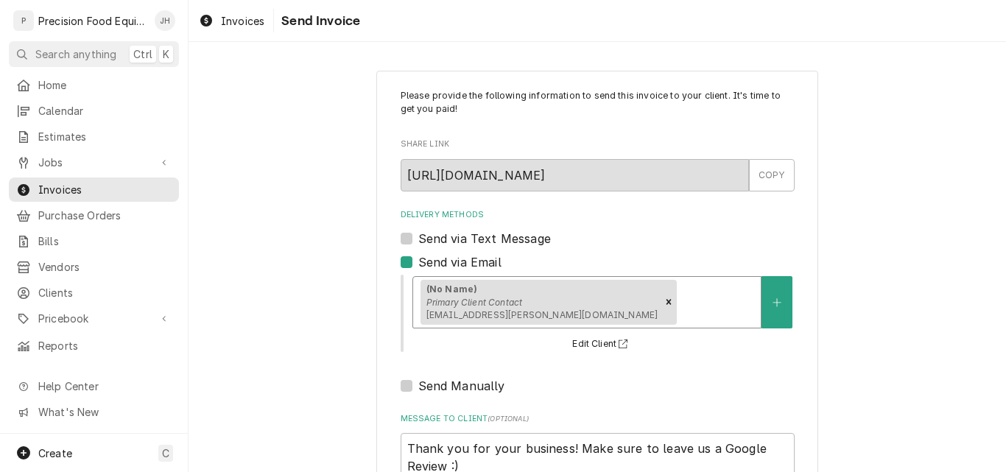
click at [680, 305] on div "Delivery Methods" at bounding box center [717, 302] width 74 height 27
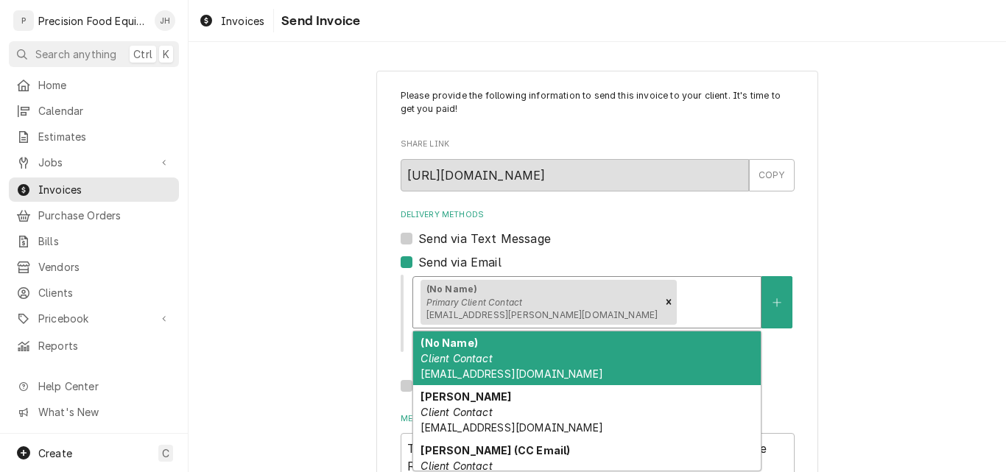
click at [522, 361] on div "(No Name) Client Contact [EMAIL_ADDRESS][DOMAIN_NAME]" at bounding box center [586, 358] width 347 height 54
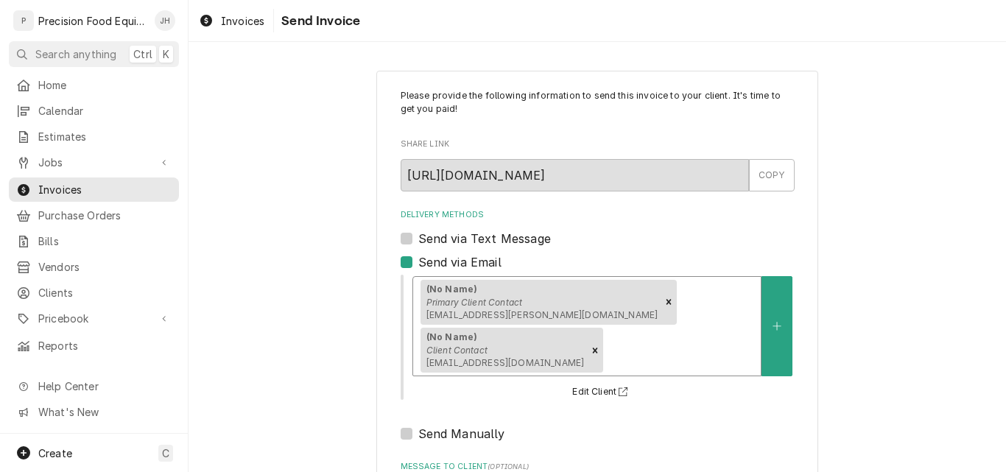
click at [487, 345] on em "Client Contact" at bounding box center [456, 350] width 61 height 11
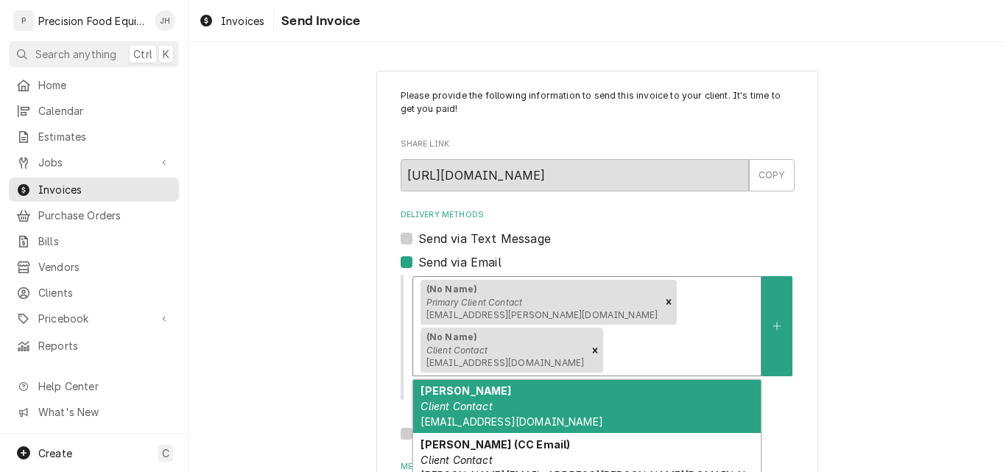
click at [501, 380] on div "Craig Early Client Contact mapetefishsr@yahoo.com" at bounding box center [586, 407] width 347 height 54
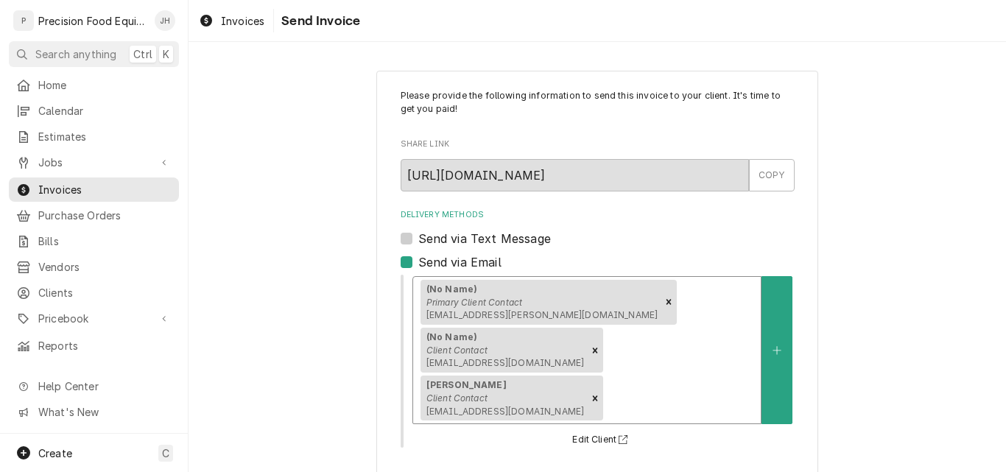
click at [487, 345] on em "Client Contact" at bounding box center [456, 350] width 61 height 11
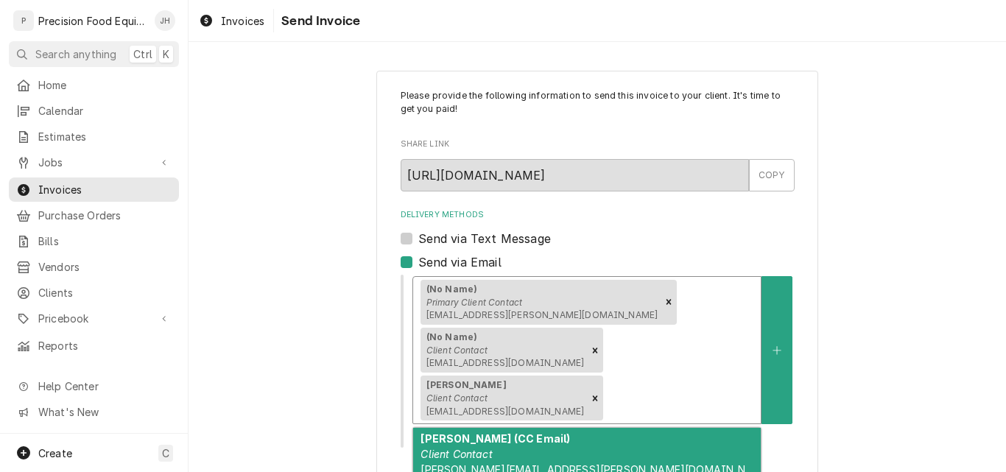
click at [490, 428] on div "Craig Early (CC Email) Client Contact zook.mary@gmail.com" at bounding box center [586, 462] width 347 height 69
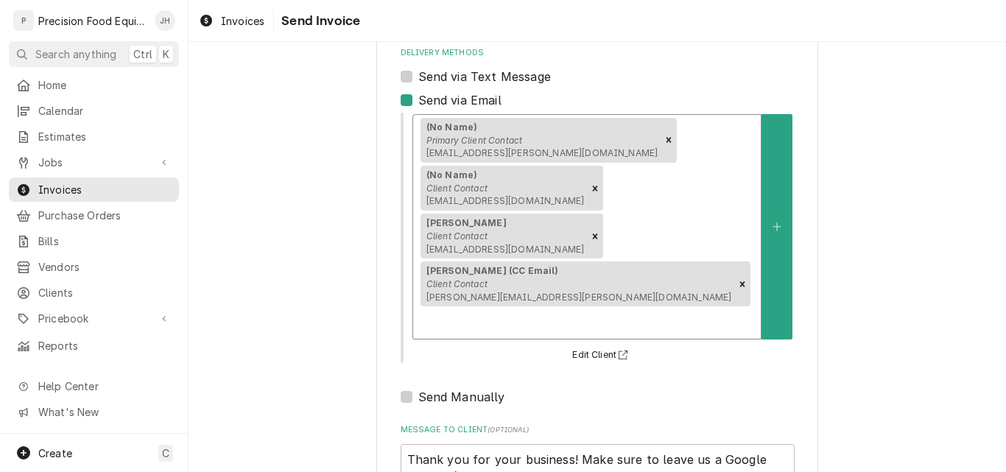
scroll to position [165, 0]
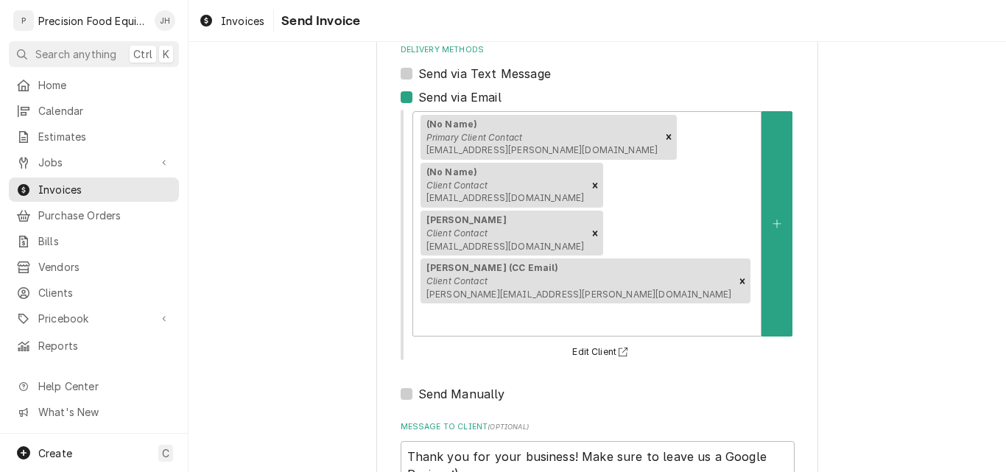
type textarea "x"
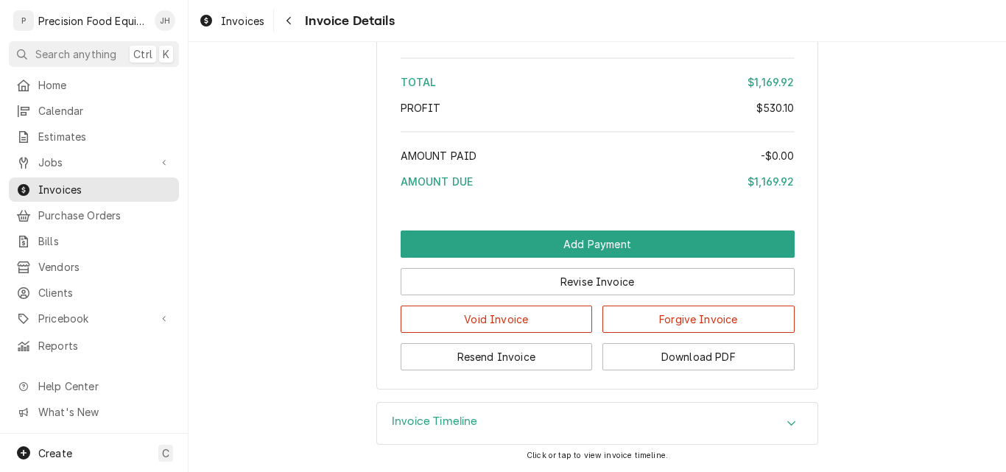
scroll to position [2458, 0]
click at [54, 160] on span "Jobs" at bounding box center [93, 162] width 111 height 15
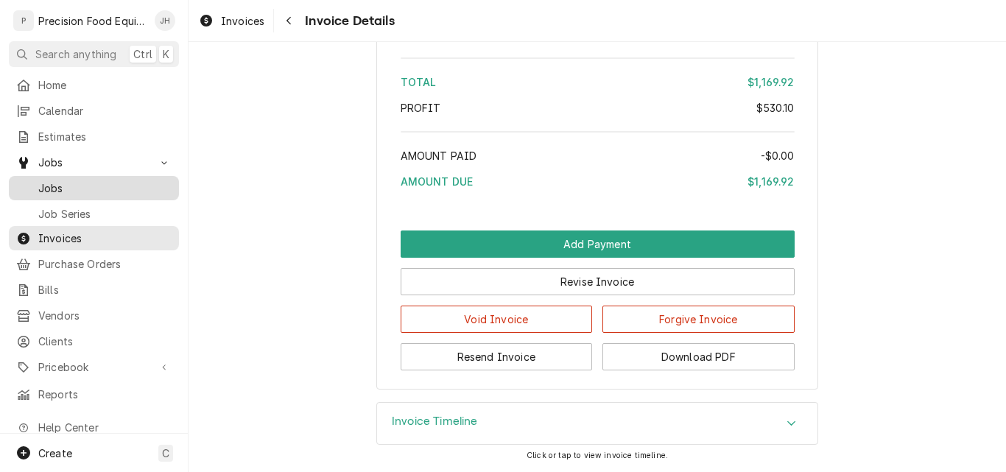
click at [84, 187] on span "Jobs" at bounding box center [104, 187] width 133 height 15
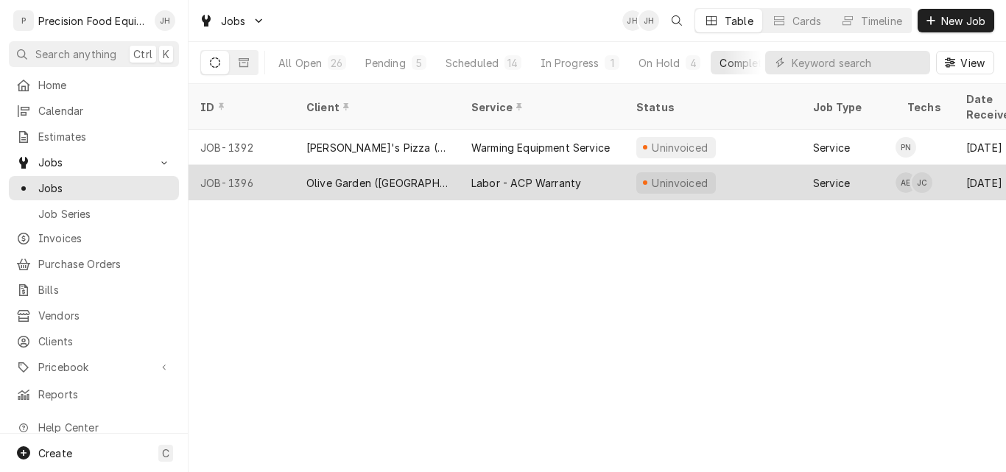
click at [564, 175] on div "Labor - ACP Warranty" at bounding box center [526, 182] width 110 height 15
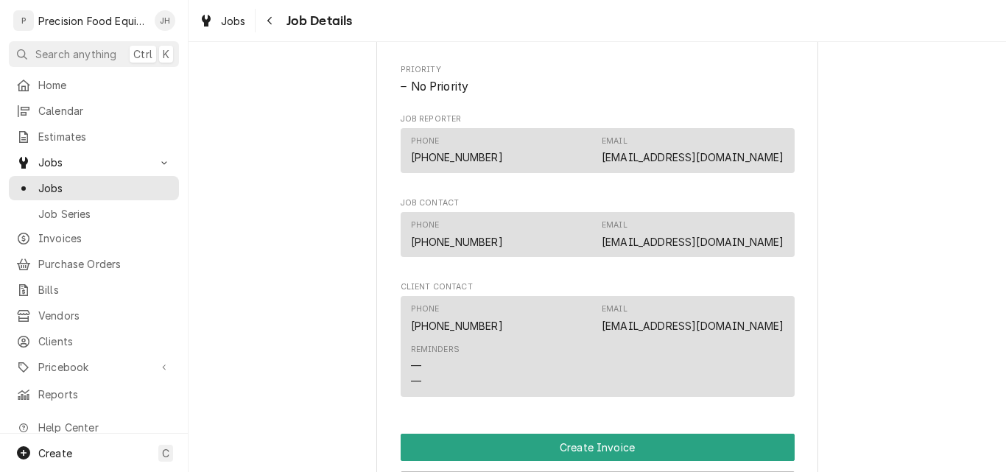
scroll to position [883, 0]
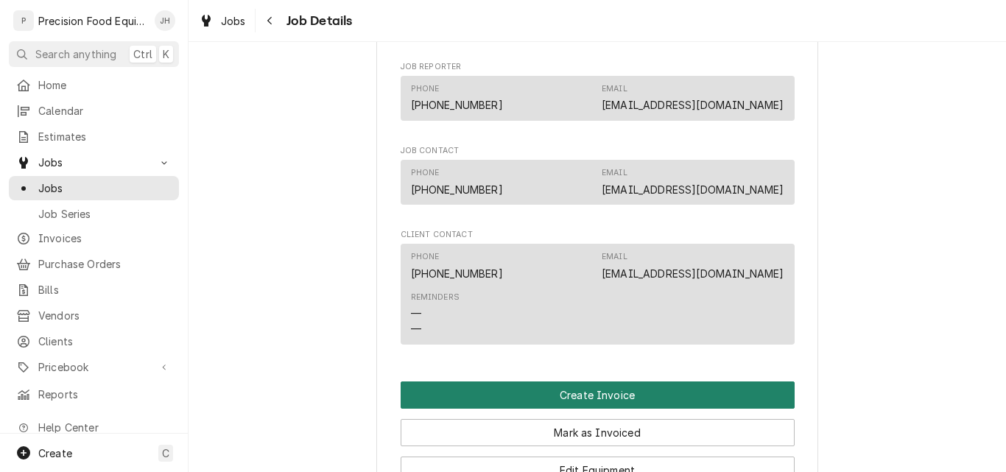
click at [617, 400] on button "Create Invoice" at bounding box center [598, 394] width 394 height 27
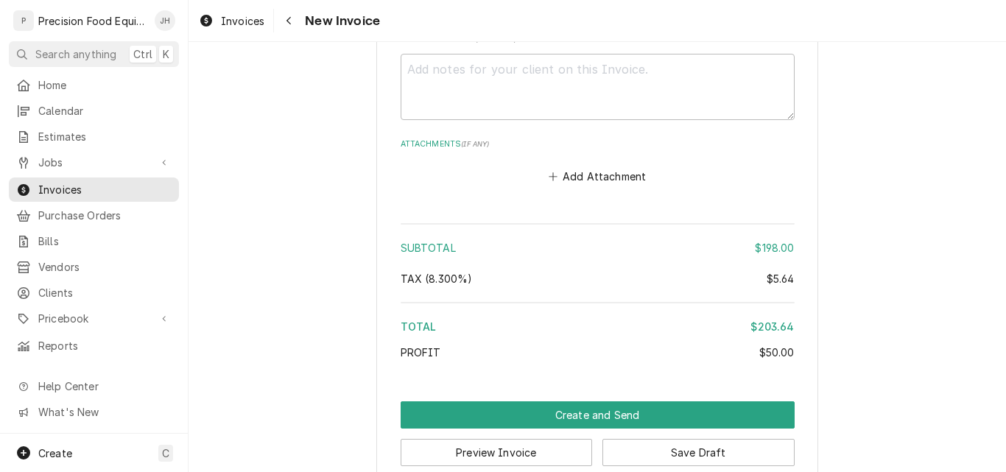
scroll to position [2047, 0]
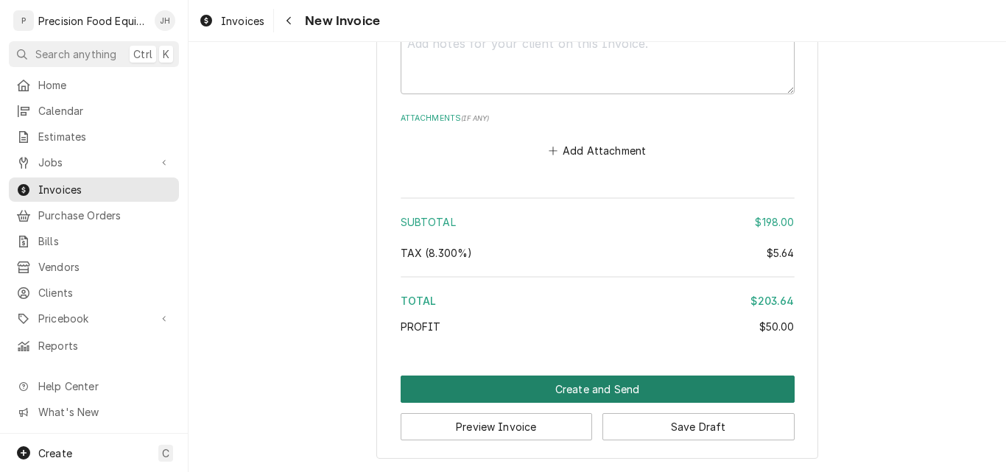
click at [601, 392] on button "Create and Send" at bounding box center [598, 388] width 394 height 27
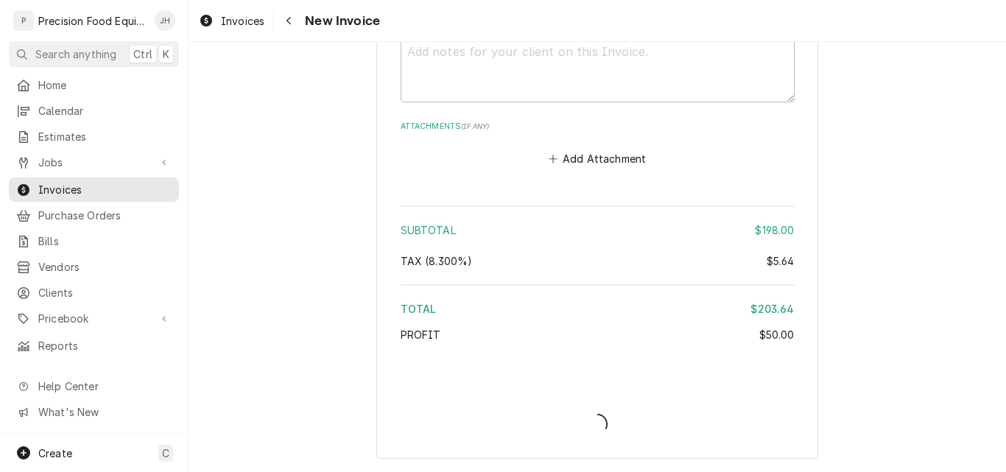
type textarea "x"
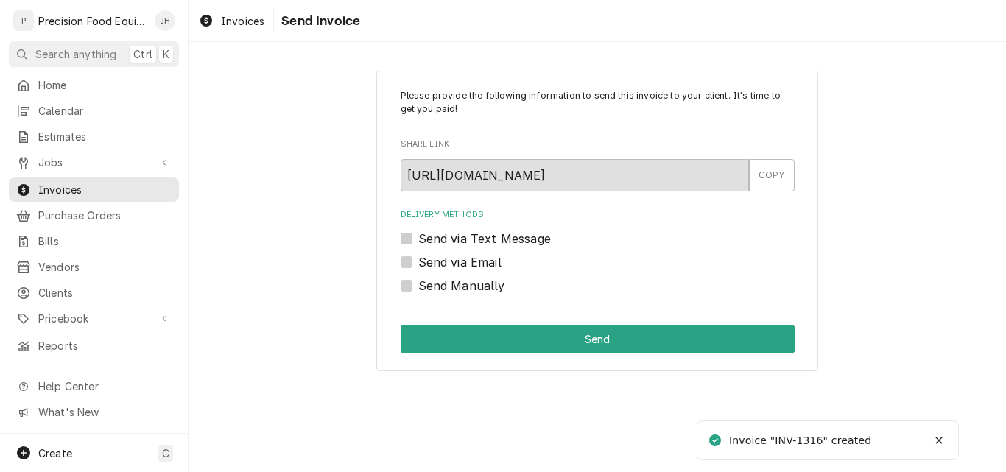
click at [461, 291] on label "Send Manually" at bounding box center [461, 286] width 87 height 18
click at [461, 291] on input "Send Manually" at bounding box center [615, 293] width 394 height 32
checkbox input "true"
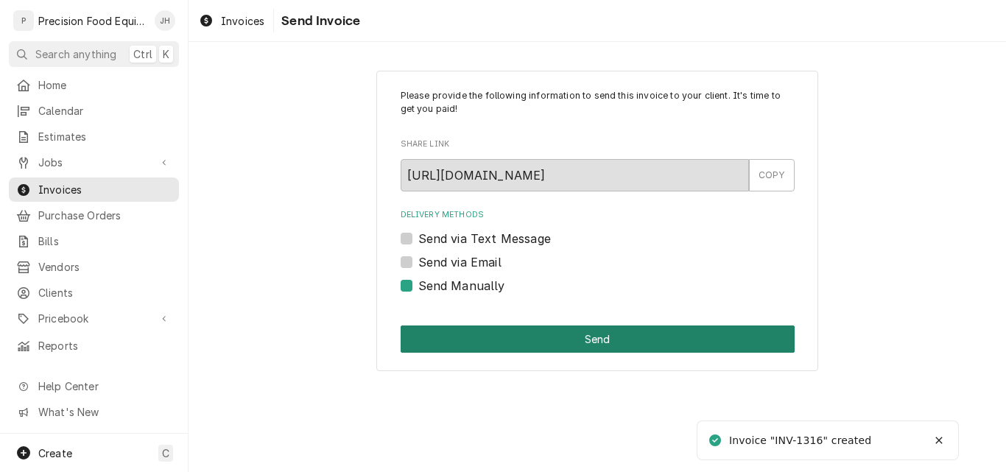
click at [494, 334] on button "Send" at bounding box center [598, 338] width 394 height 27
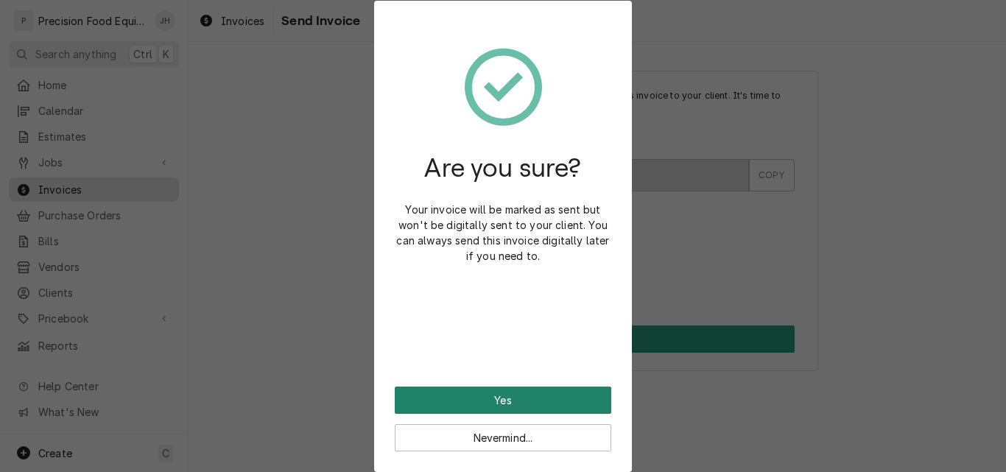
click at [510, 388] on button "Yes" at bounding box center [503, 400] width 216 height 27
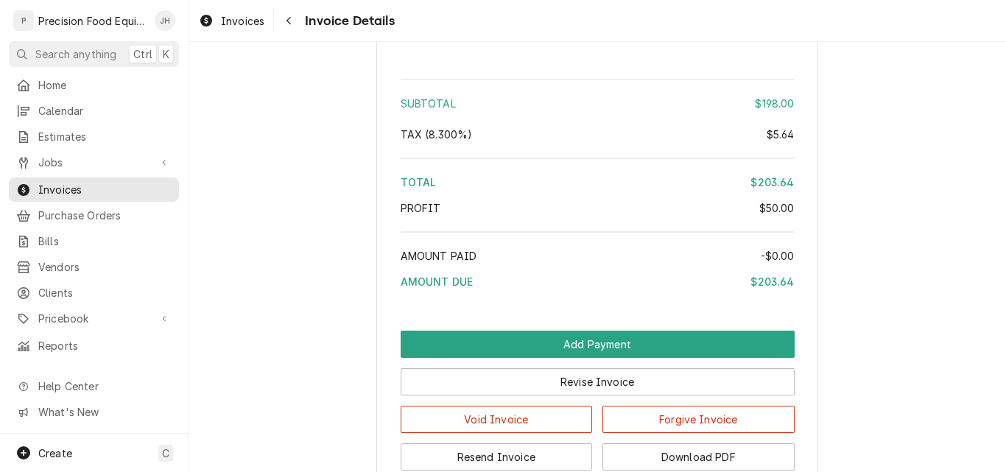
scroll to position [1693, 0]
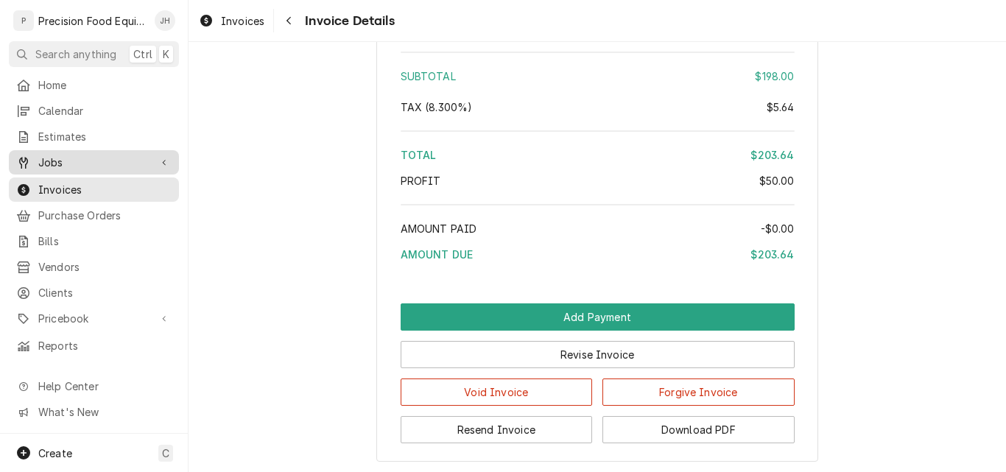
click at [48, 159] on span "Jobs" at bounding box center [93, 162] width 111 height 15
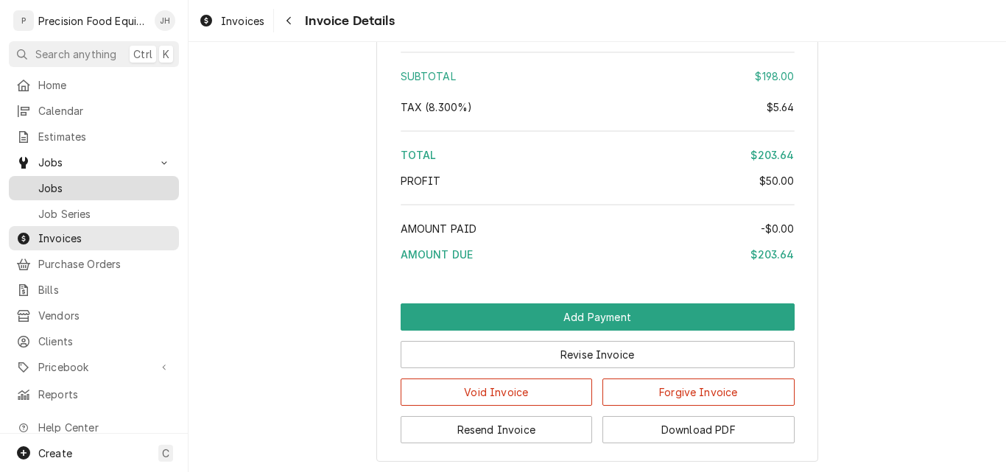
click at [62, 184] on span "Jobs" at bounding box center [104, 187] width 133 height 15
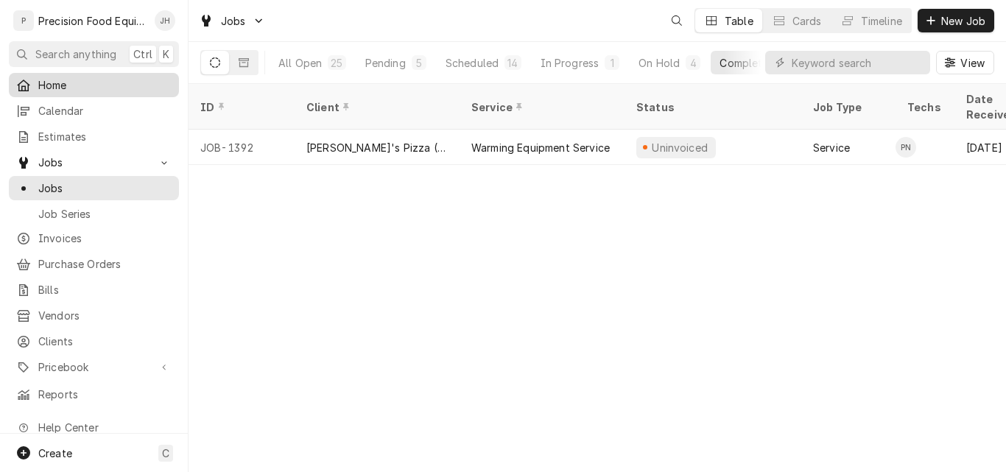
click at [54, 81] on span "Home" at bounding box center [104, 84] width 133 height 15
